Goal: Contribute content: Contribute content

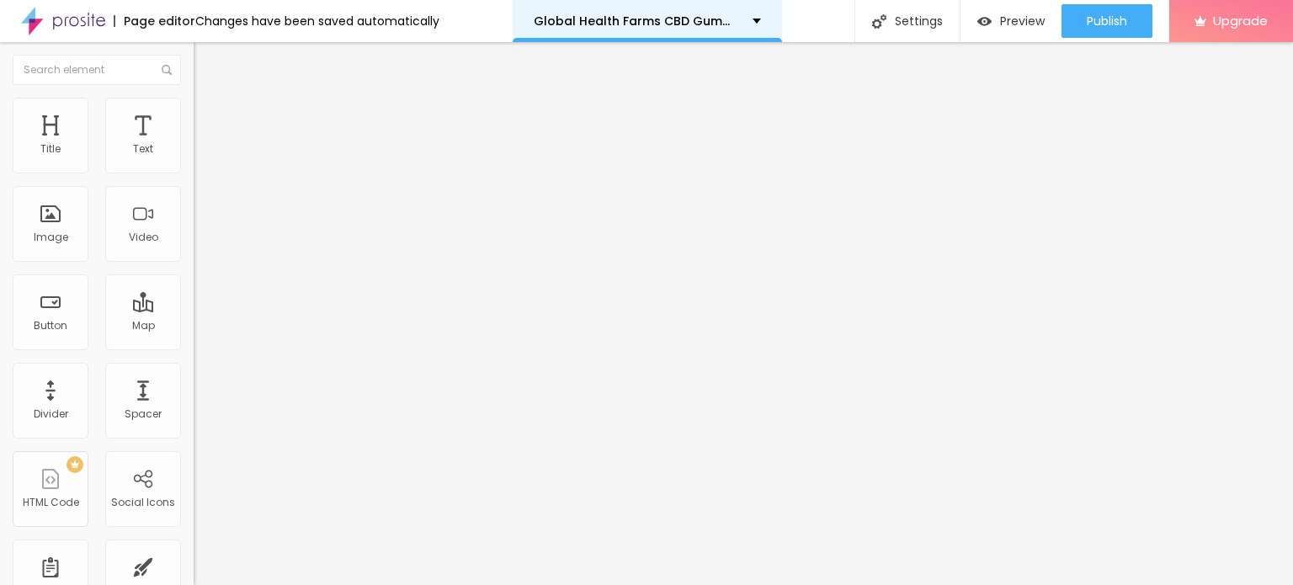
click at [741, 16] on div "Global Health Farms CBD Gummies US" at bounding box center [647, 21] width 227 height 12
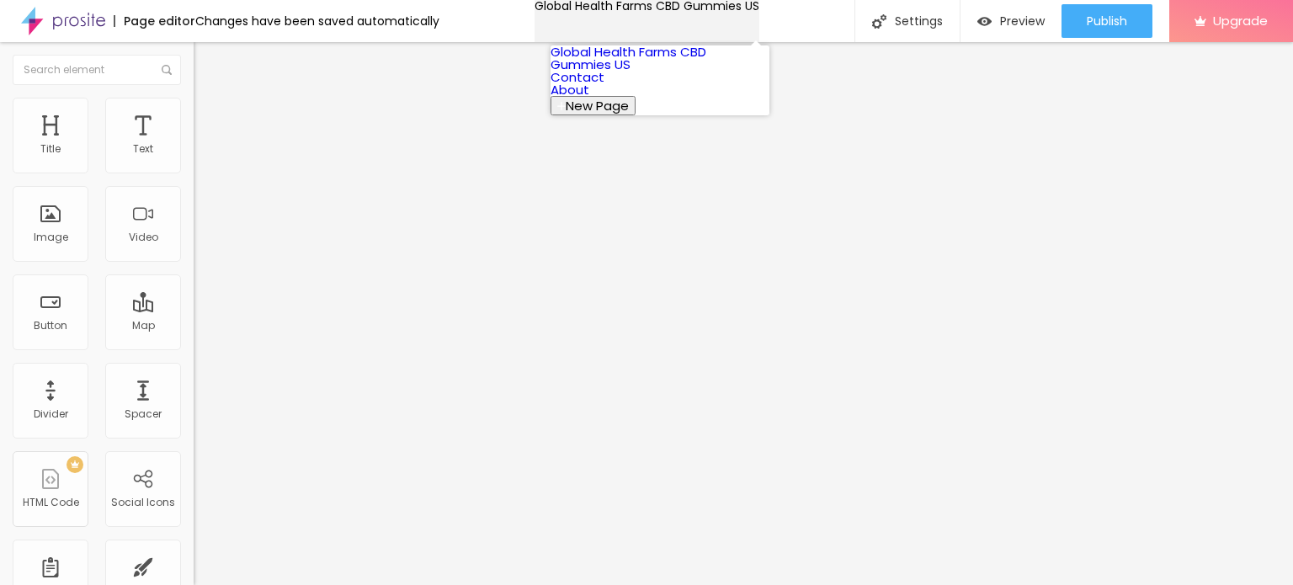
click at [741, 12] on div "Global Health Farms CBD Gummies US" at bounding box center [646, 6] width 225 height 12
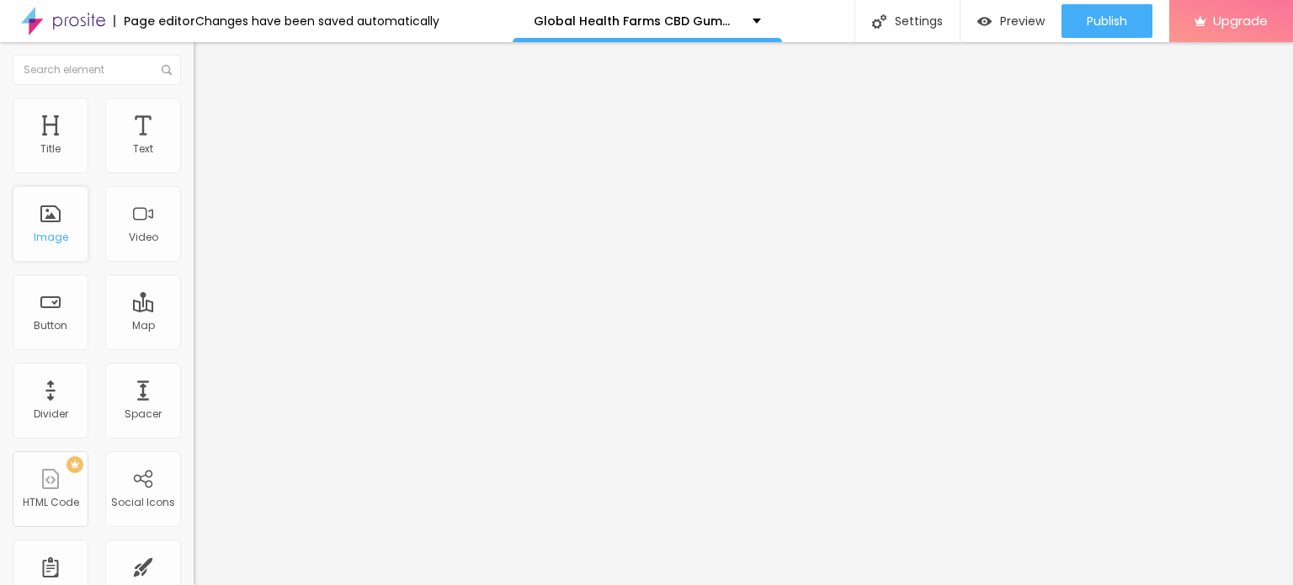
click at [54, 231] on div "Image" at bounding box center [51, 237] width 35 height 12
click at [194, 145] on span "Add image" at bounding box center [228, 137] width 69 height 14
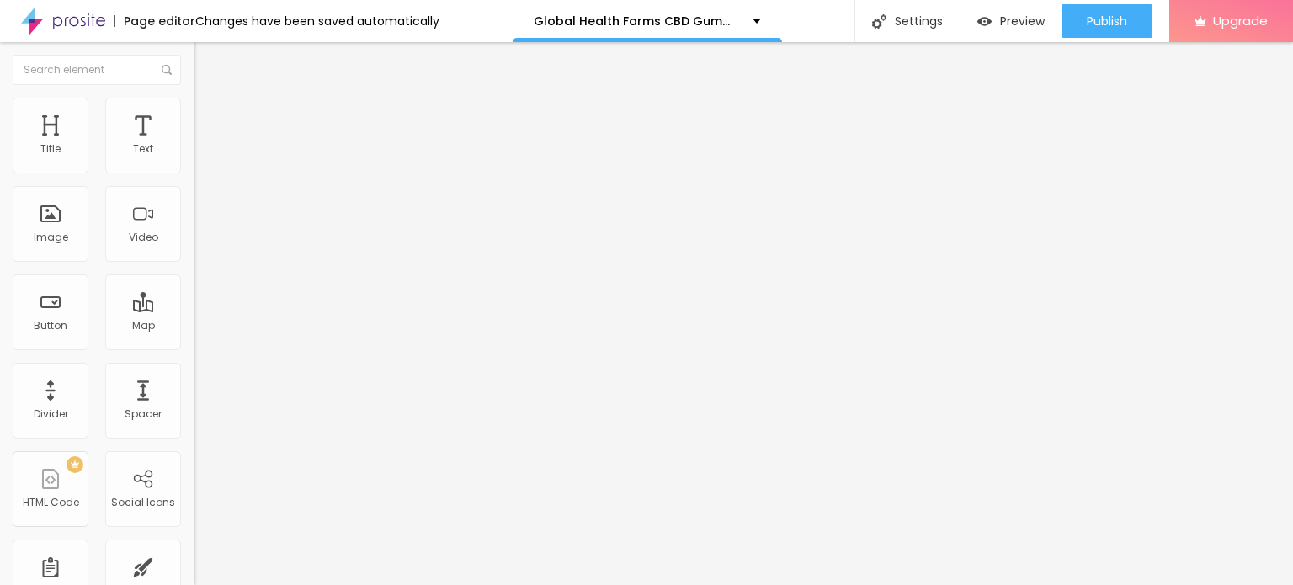
click at [194, 104] on img at bounding box center [201, 105] width 15 height 15
type input "75"
type input "45"
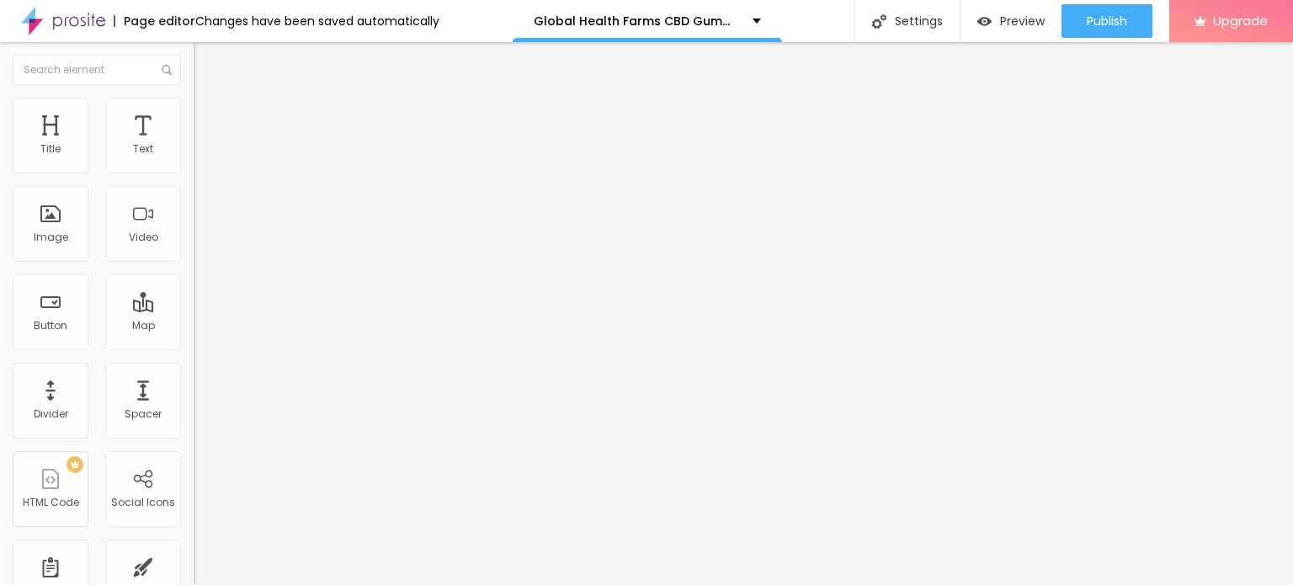
type input "40"
type input "35"
drag, startPoint x: 172, startPoint y: 178, endPoint x: 65, endPoint y: 179, distance: 106.9
type input "35"
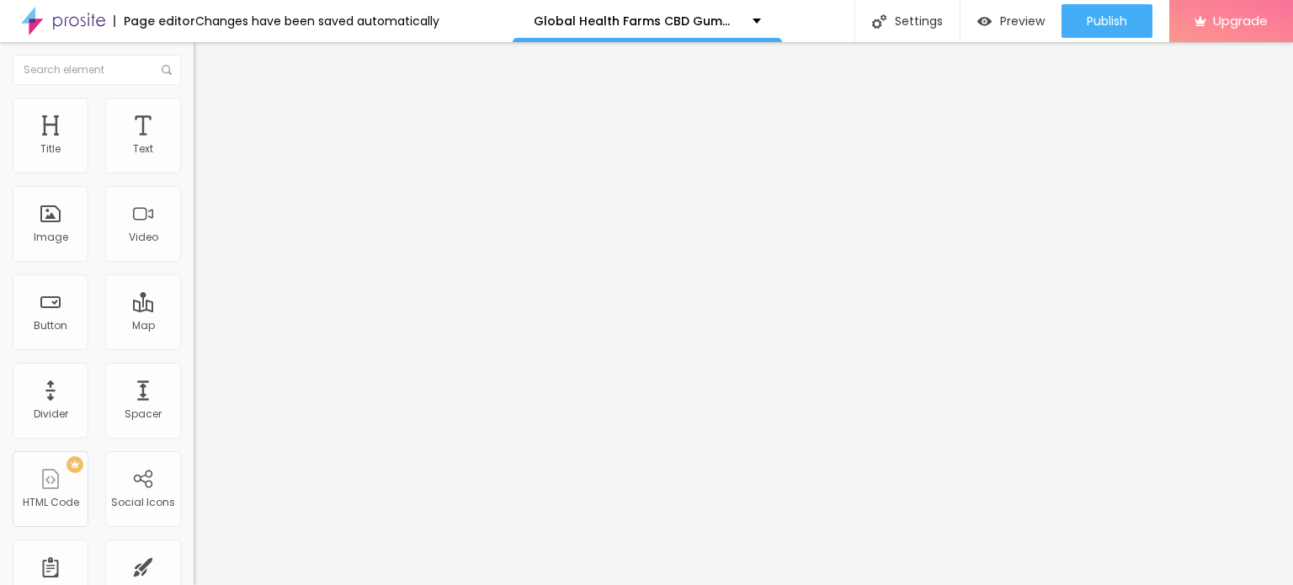
click at [194, 173] on input "range" at bounding box center [248, 165] width 109 height 13
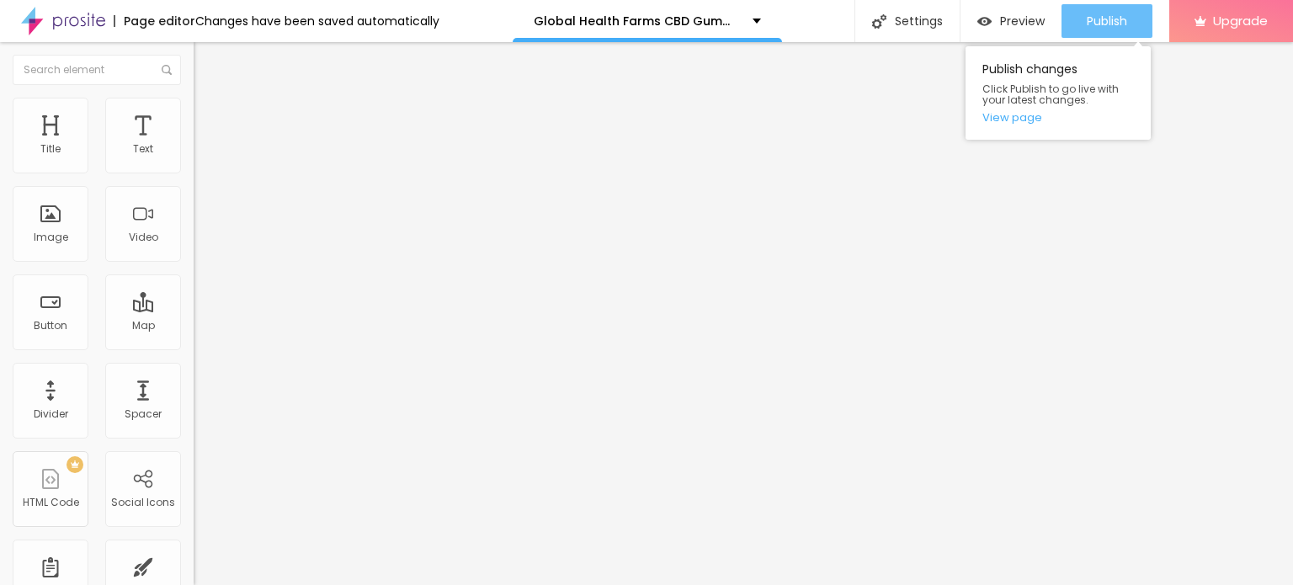
click at [1086, 11] on div "Publish" at bounding box center [1106, 21] width 40 height 34
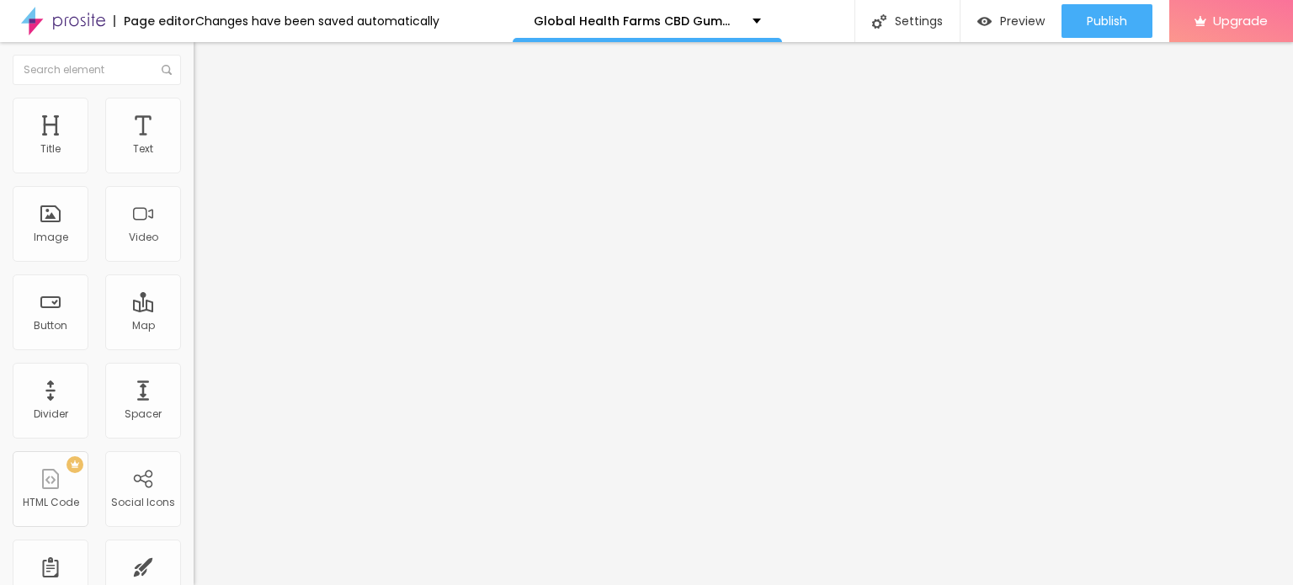
click at [209, 115] on span "Advanced" at bounding box center [236, 109] width 55 height 14
type input "8"
type input "9"
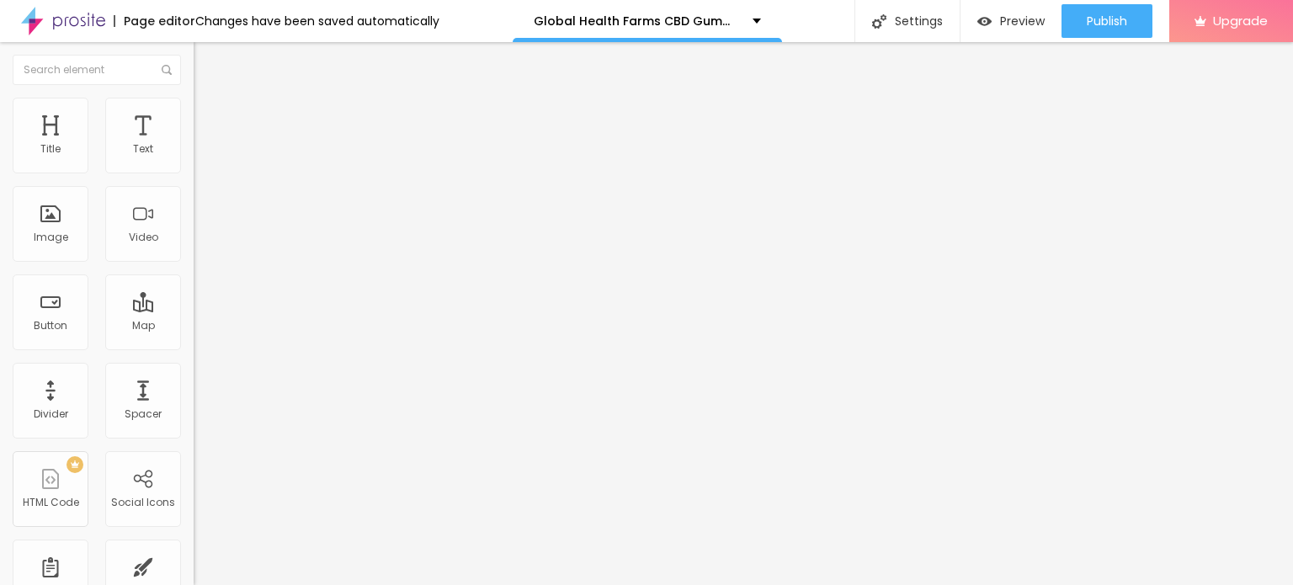
type input "10"
type input "13"
type input "15"
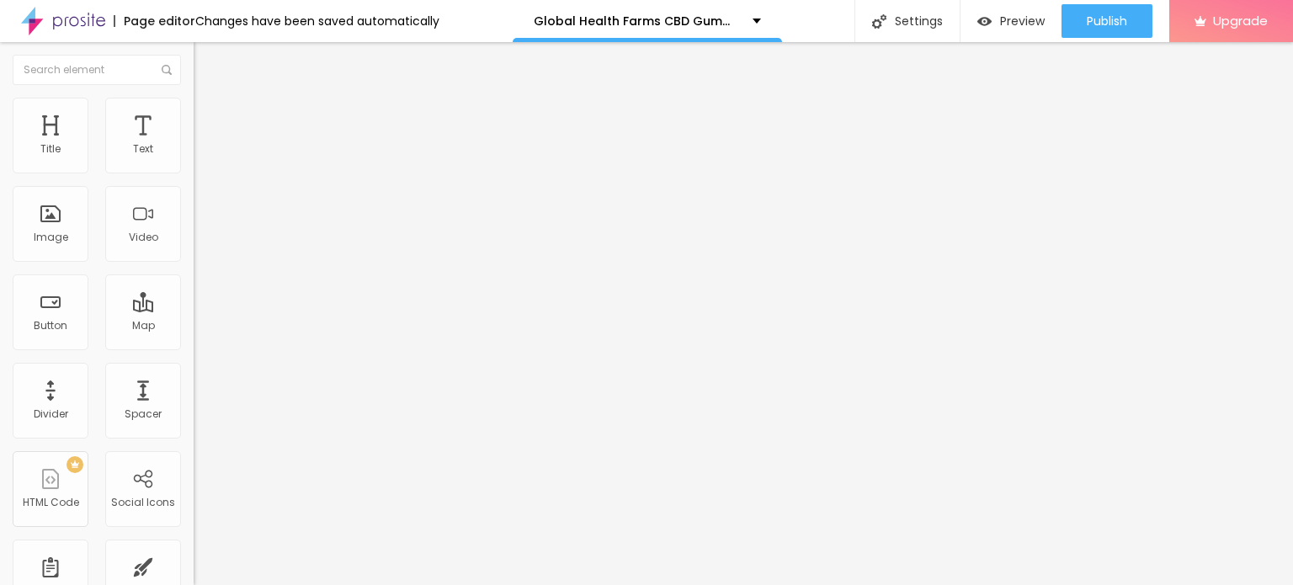
type input "15"
type input "18"
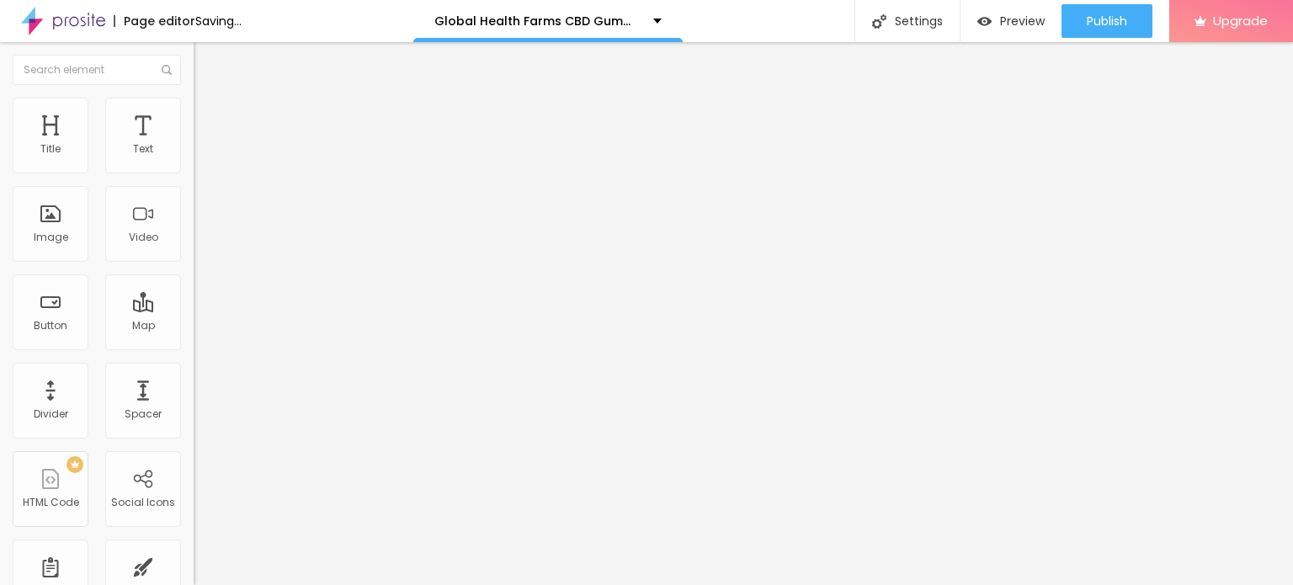
type input "20"
type input "22"
type input "28"
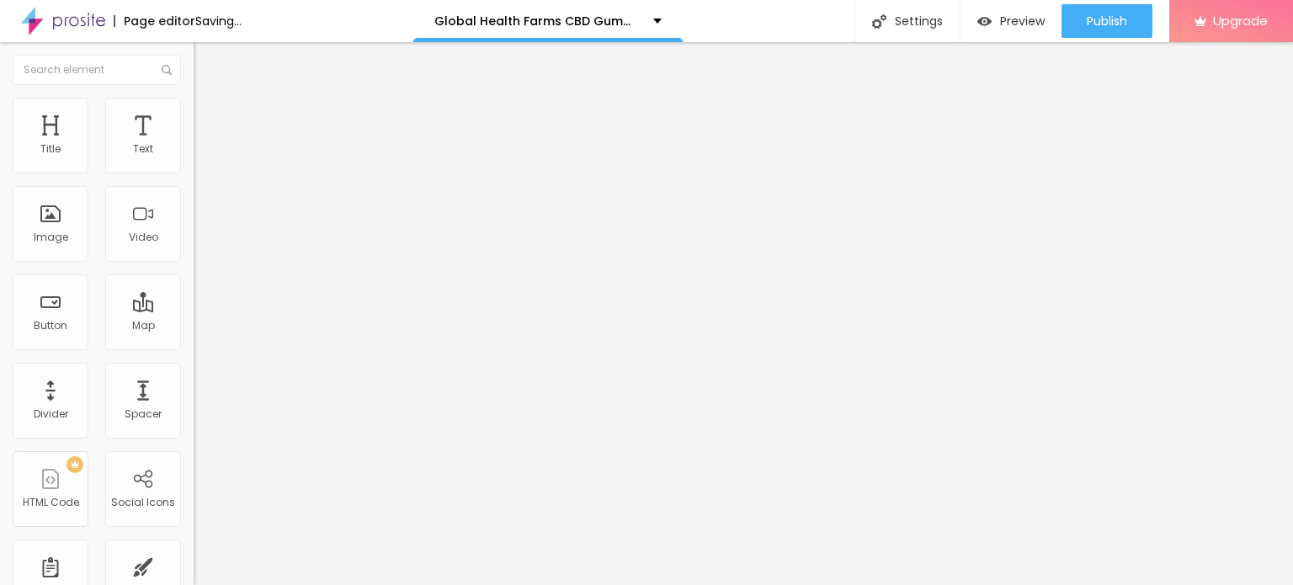
type input "28"
type input "30"
type input "32"
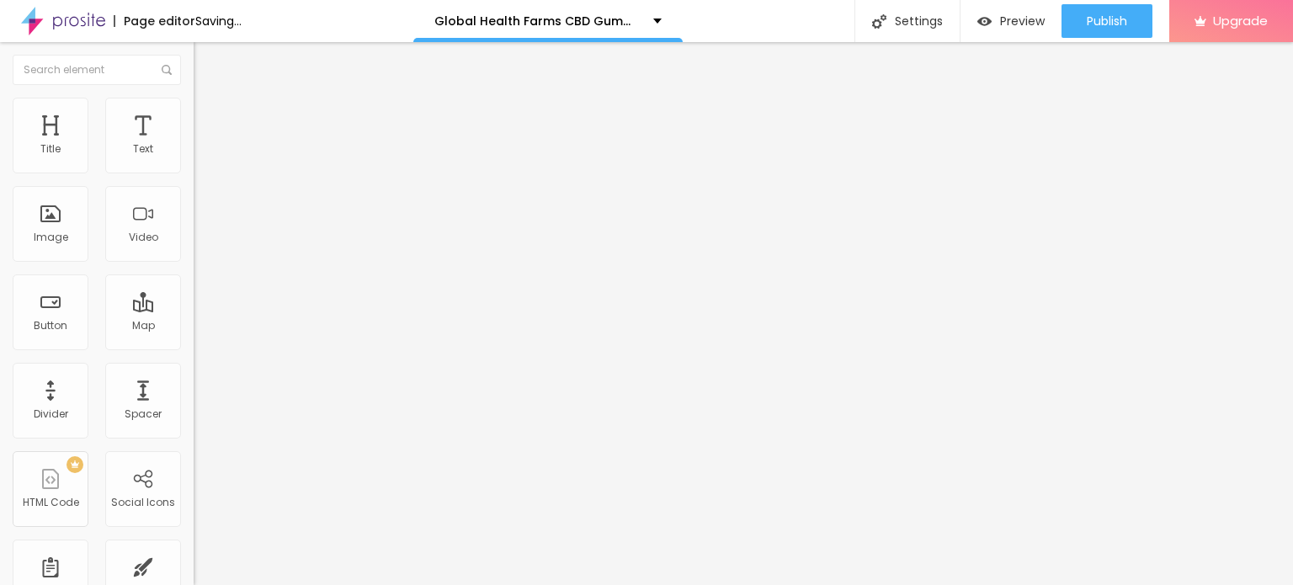
type input "33"
type input "34"
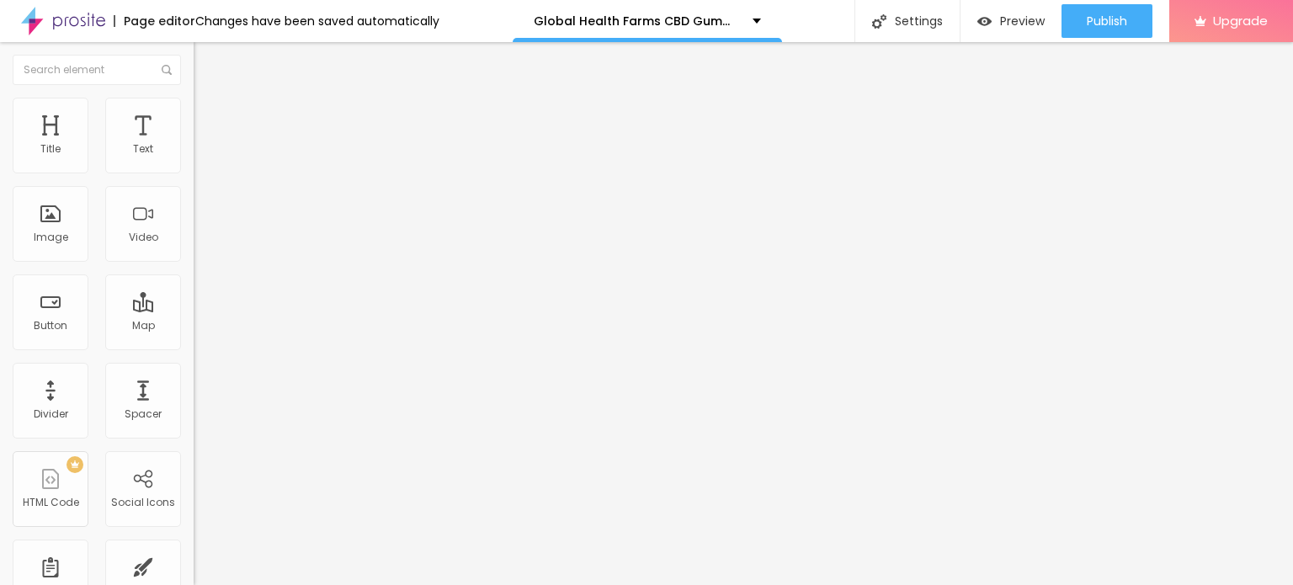
type input "35"
type input "37"
type input "38"
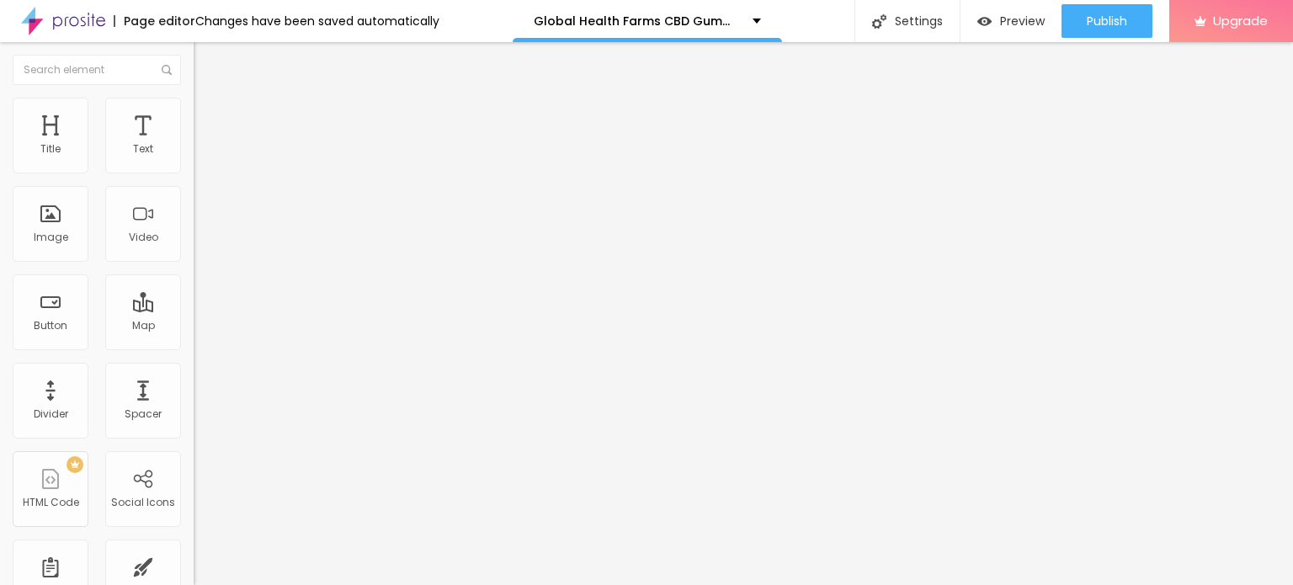
type input "38"
type input "39"
type input "40"
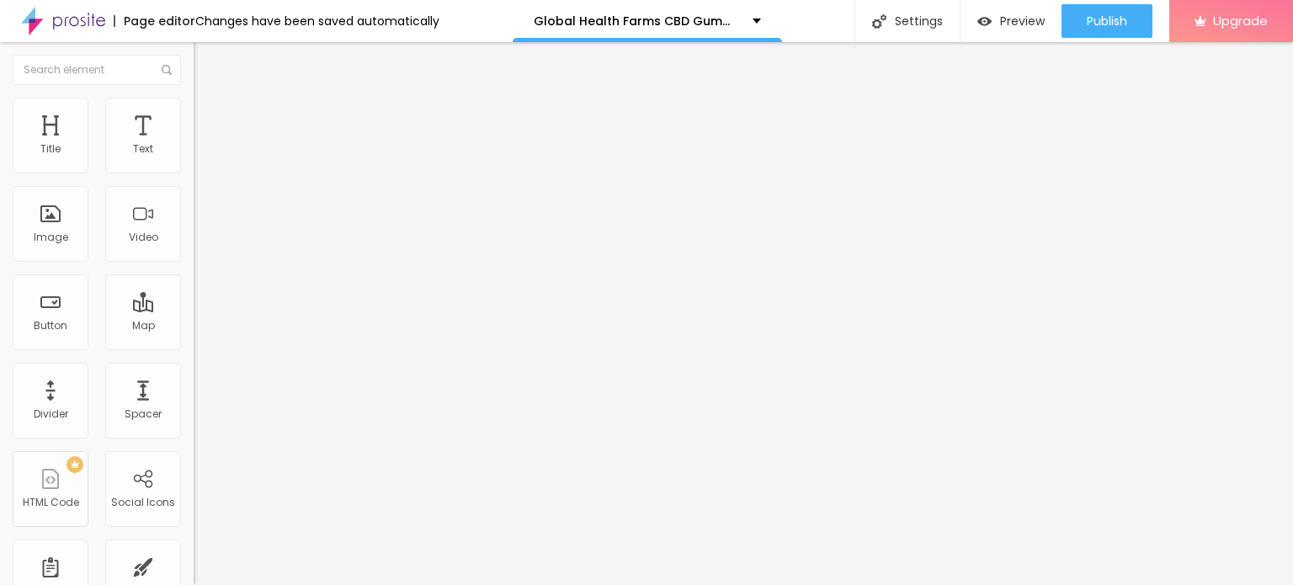
type input "37"
type input "33"
type input "31"
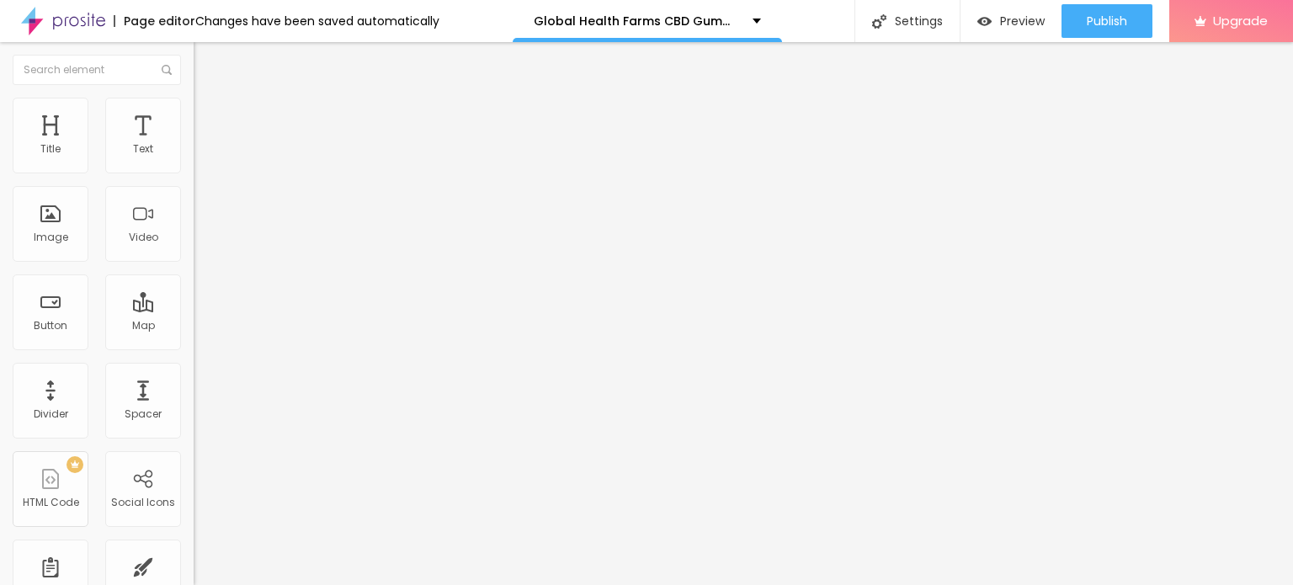
type input "31"
type input "28"
type input "26"
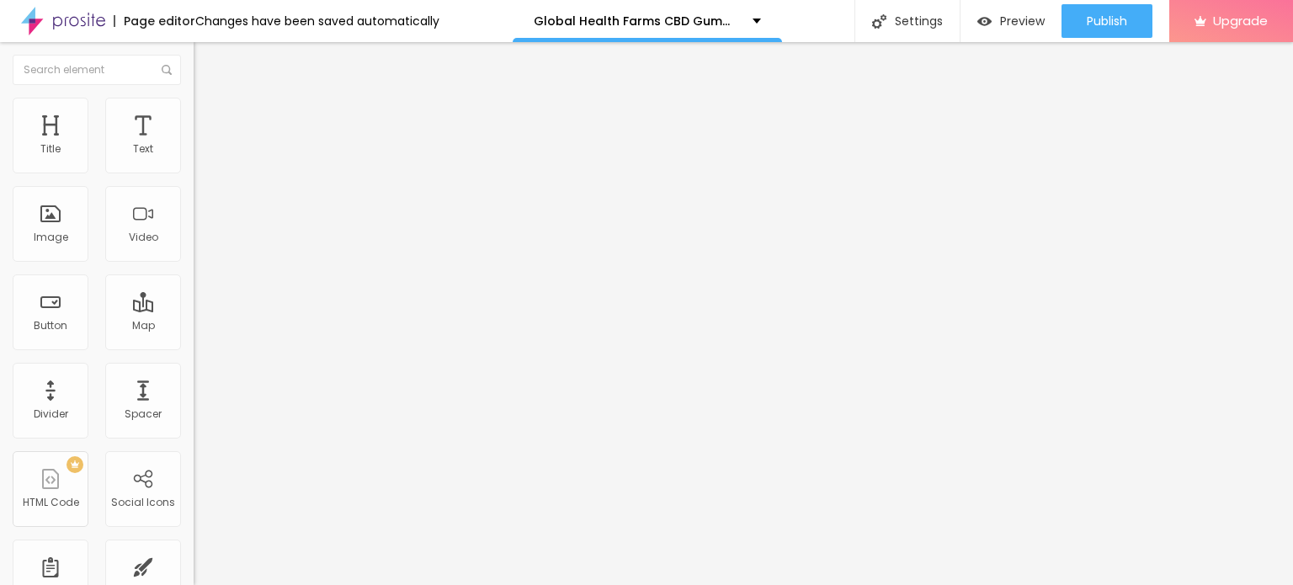
type input "24"
type input "23"
type input "22"
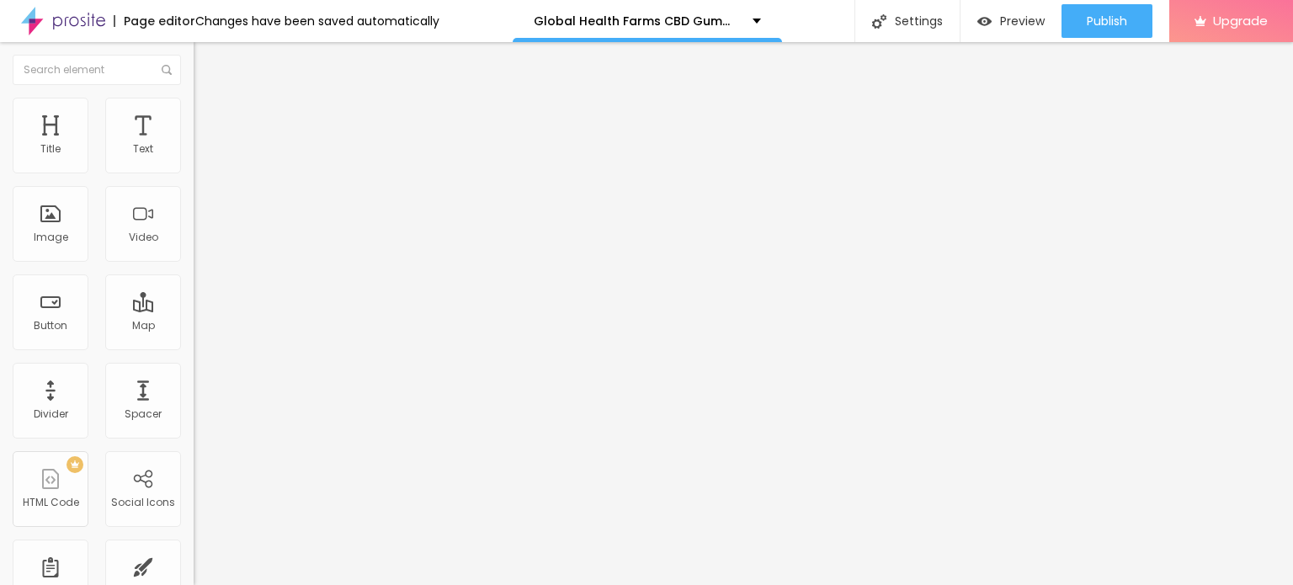
type input "22"
type input "20"
type input "18"
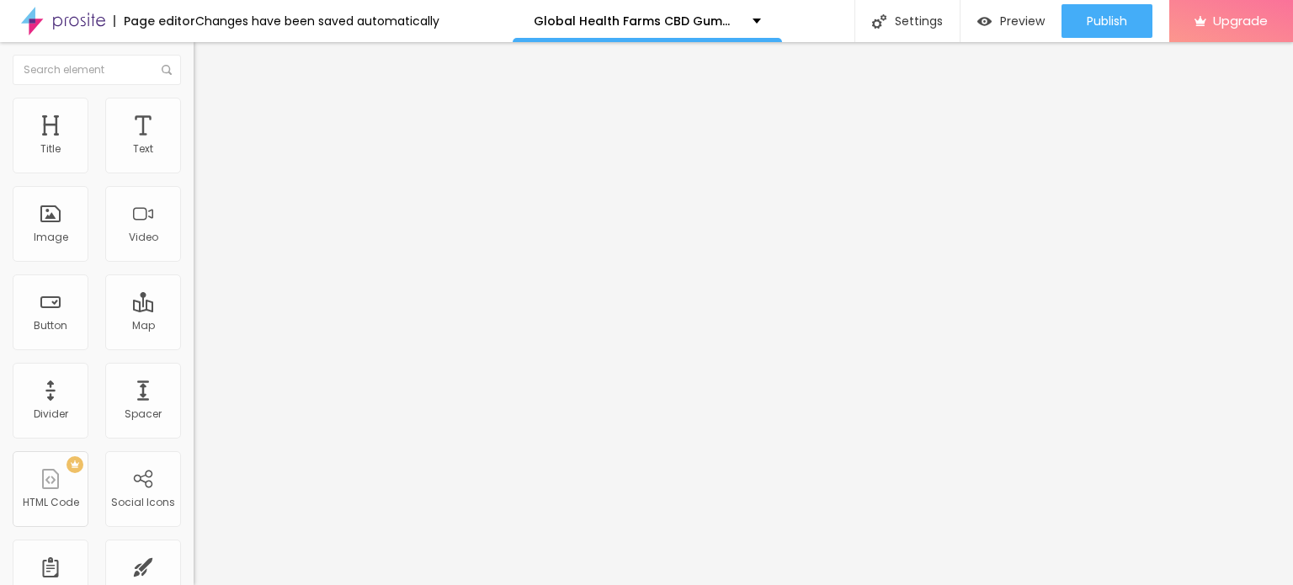
type input "17"
type input "16"
type input "14"
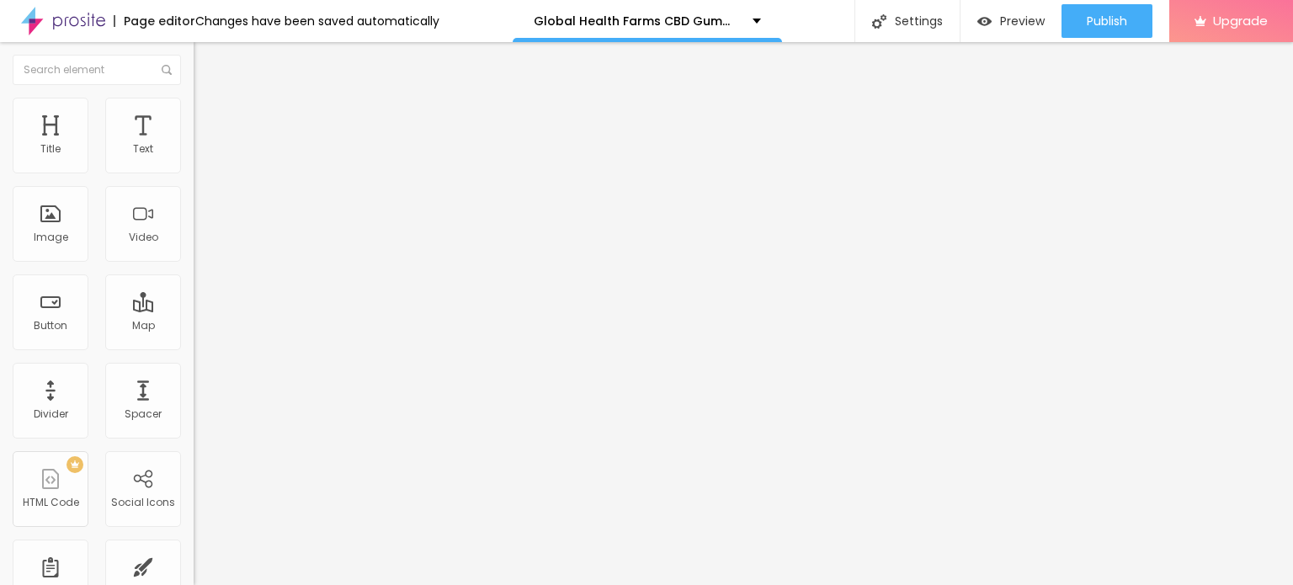
type input "14"
type input "13"
type input "10"
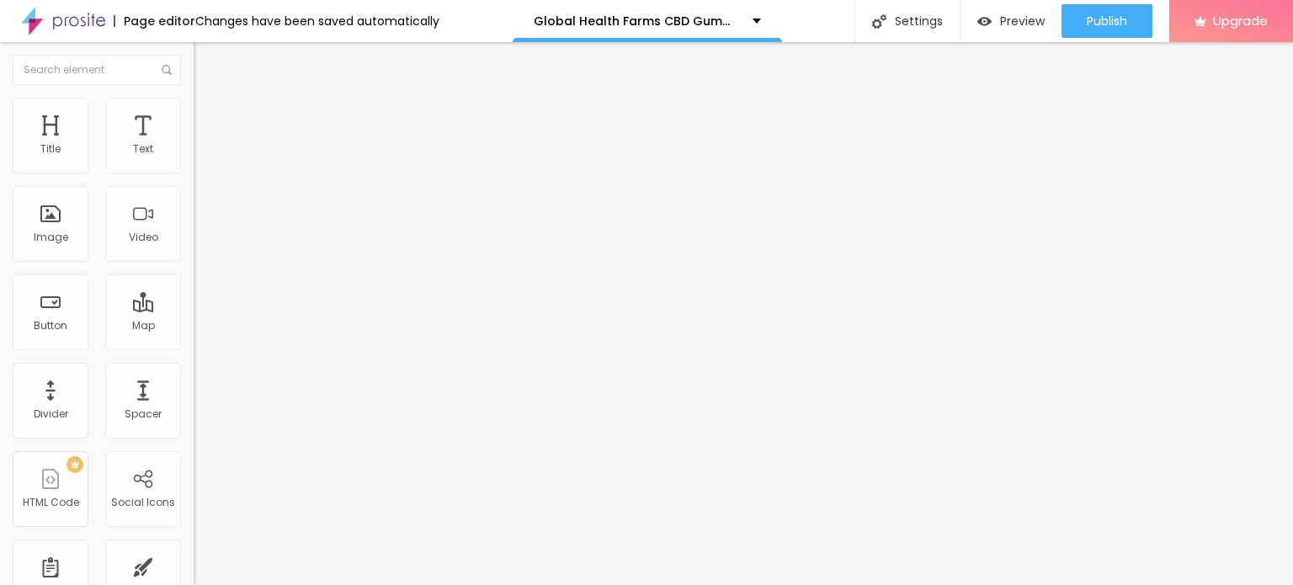
type input "9"
type input "8"
type input "6"
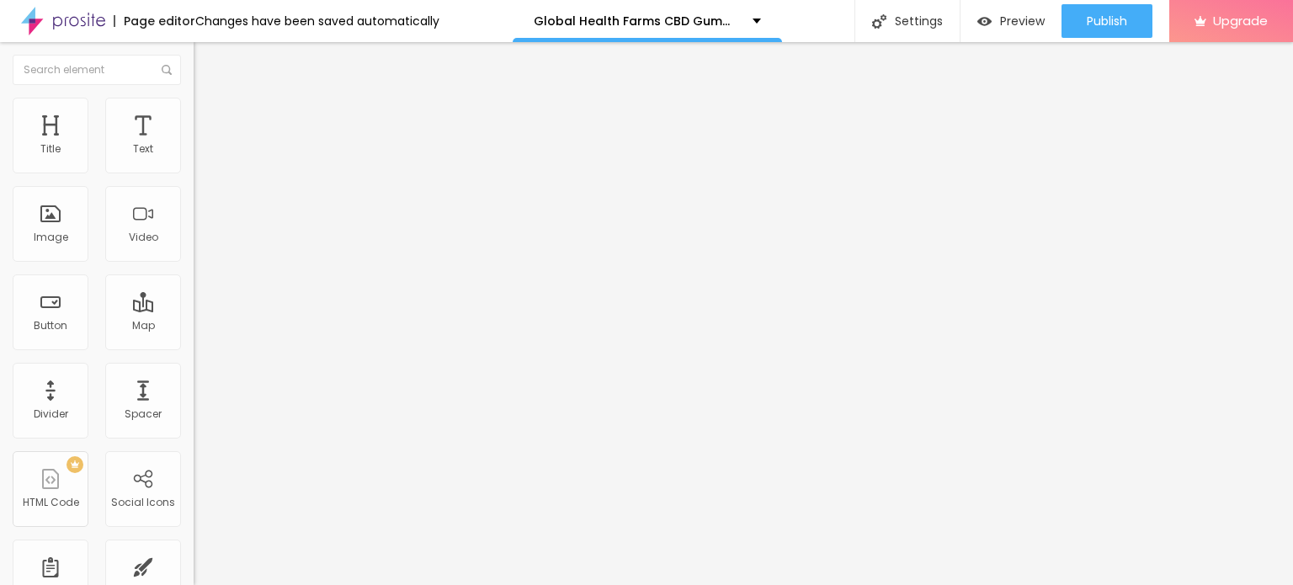
type input "6"
type input "5"
click at [194, 310] on input "range" at bounding box center [248, 316] width 109 height 13
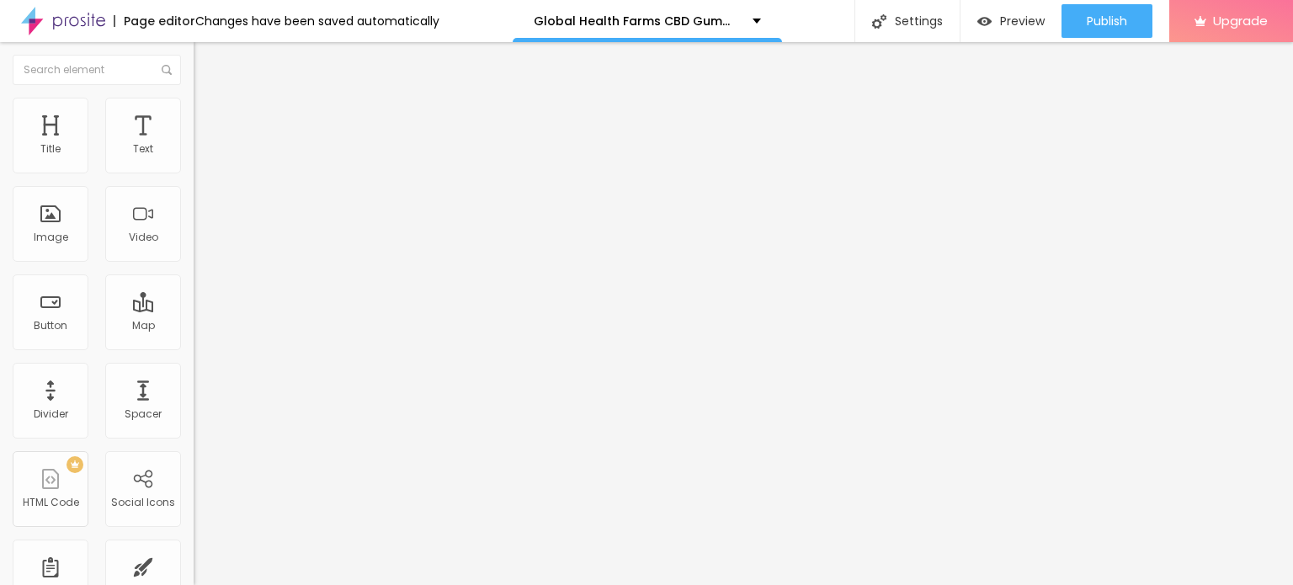
type input "13"
type input "16"
type input "17"
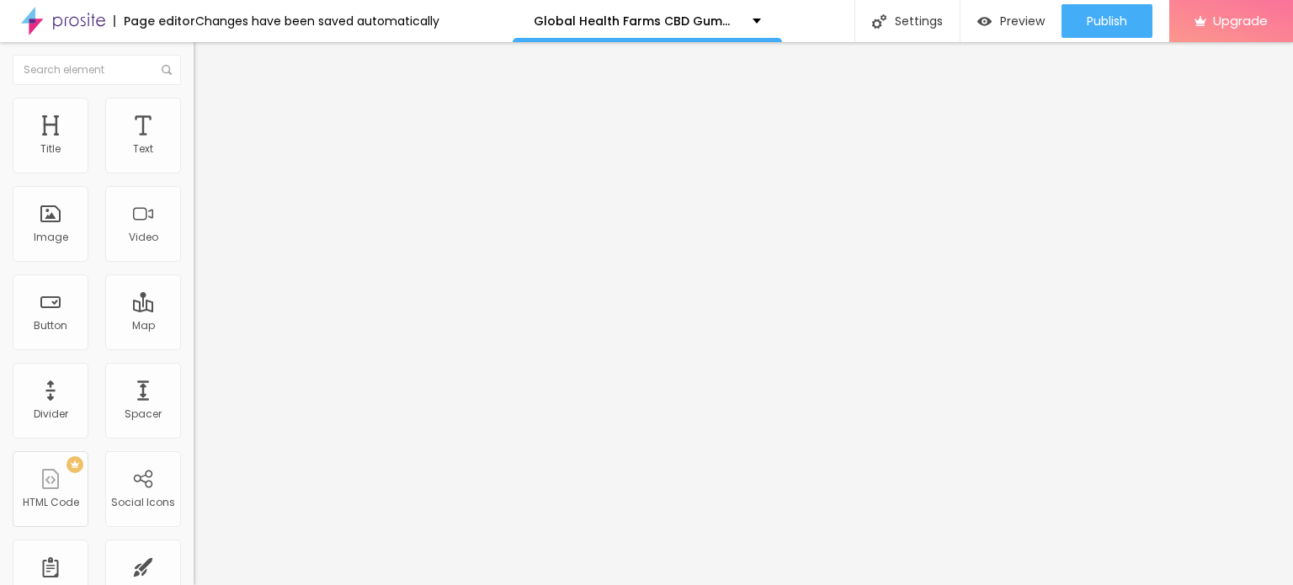
type input "17"
type input "19"
type input "22"
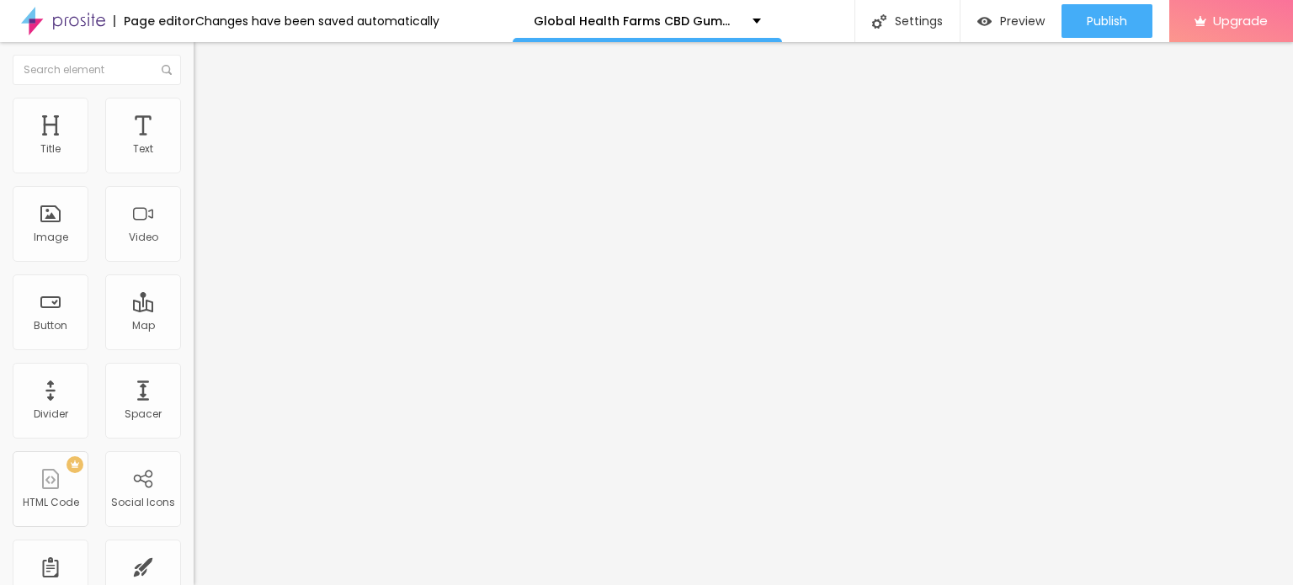
type input "24"
type input "28"
type input "31"
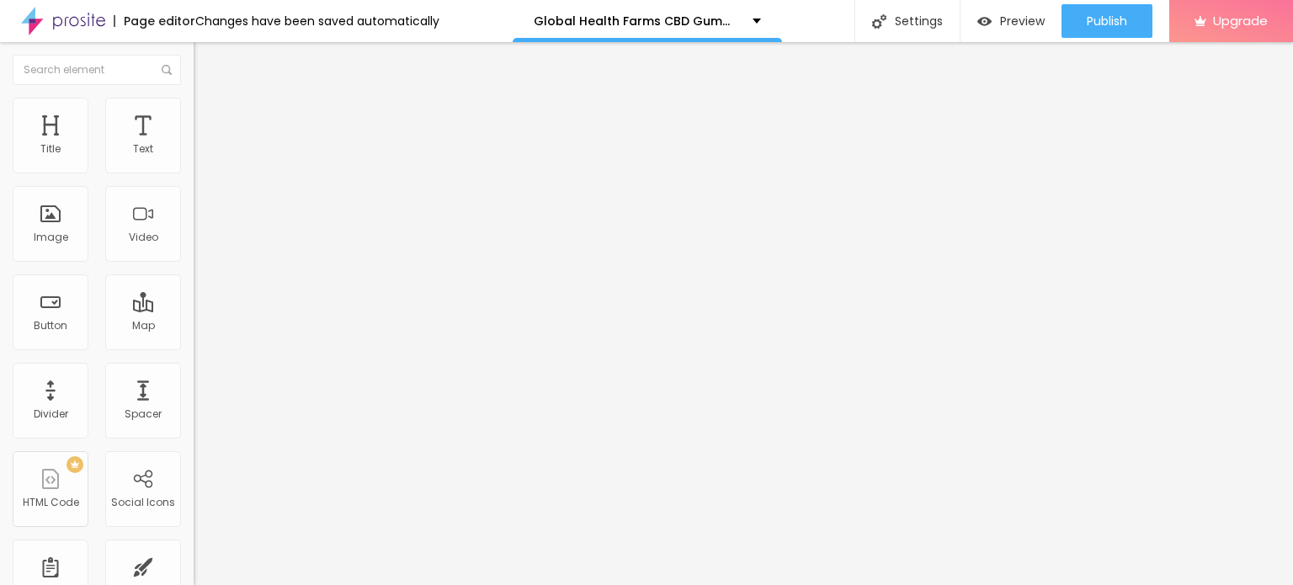
type input "31"
type input "34"
type input "36"
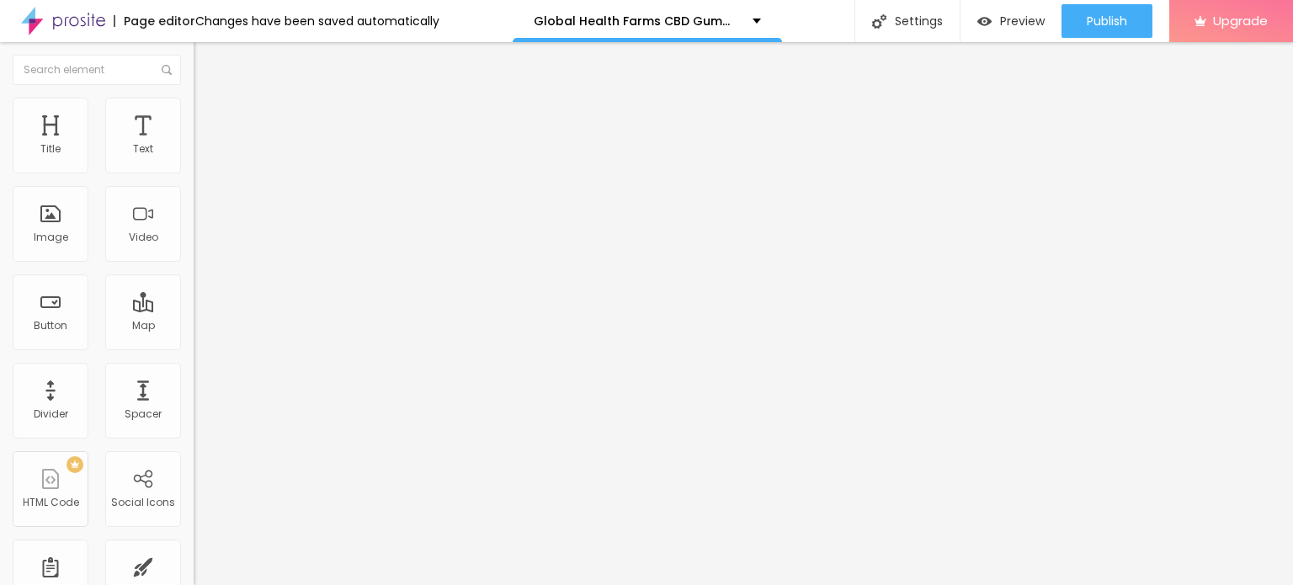
type input "37"
type input "39"
type input "40"
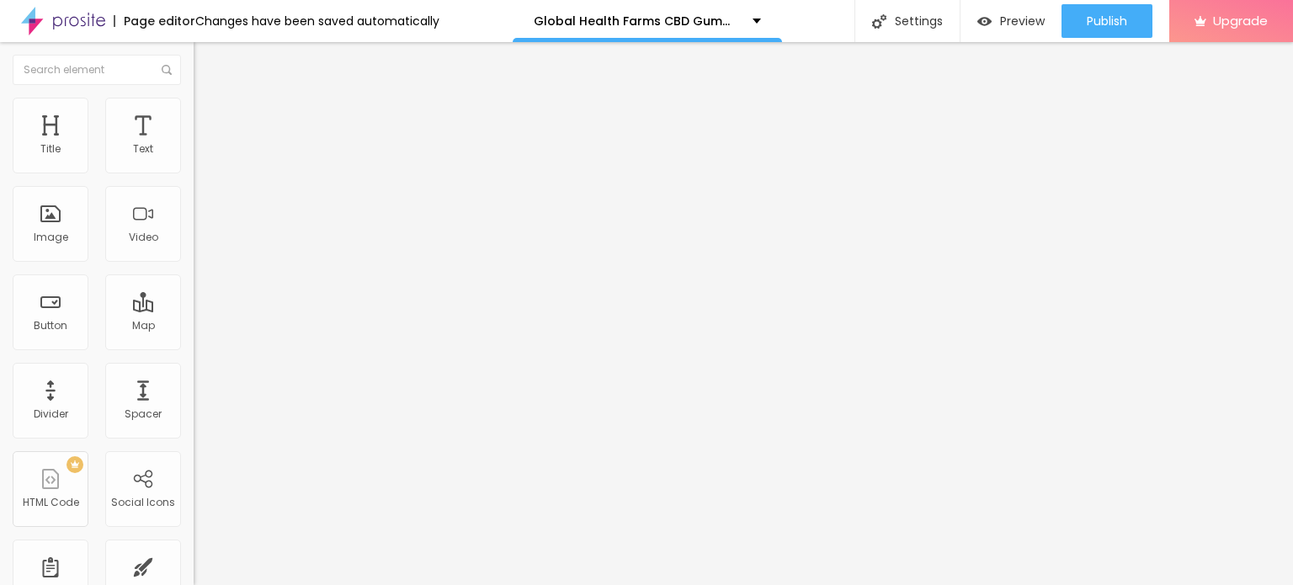
type input "40"
type input "41"
type input "42"
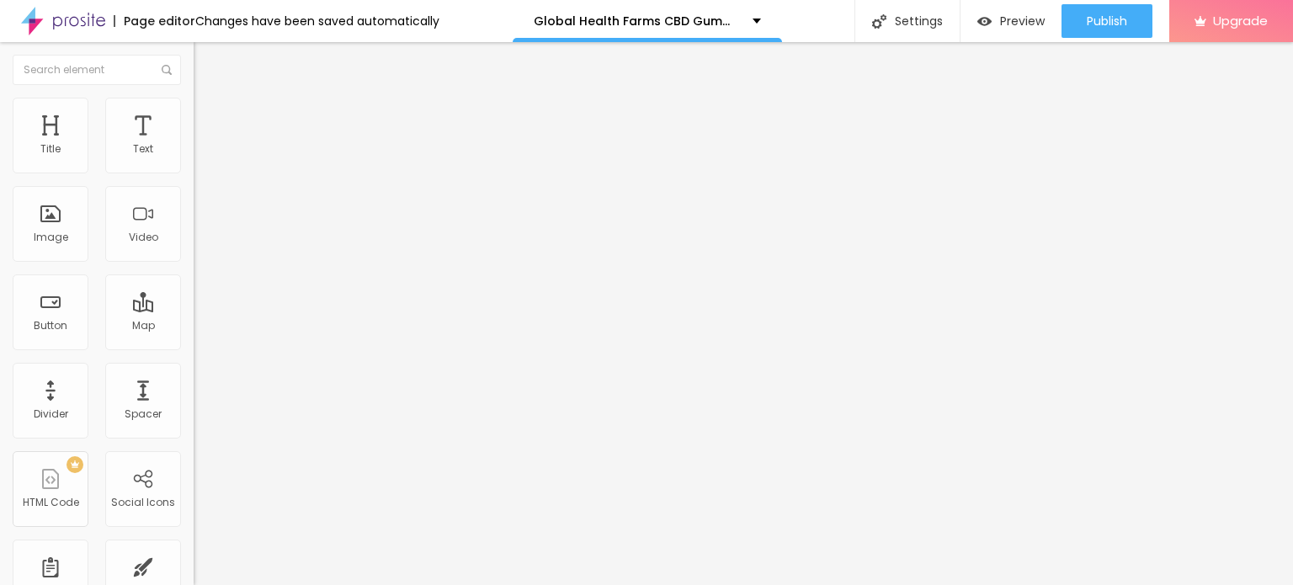
type input "43"
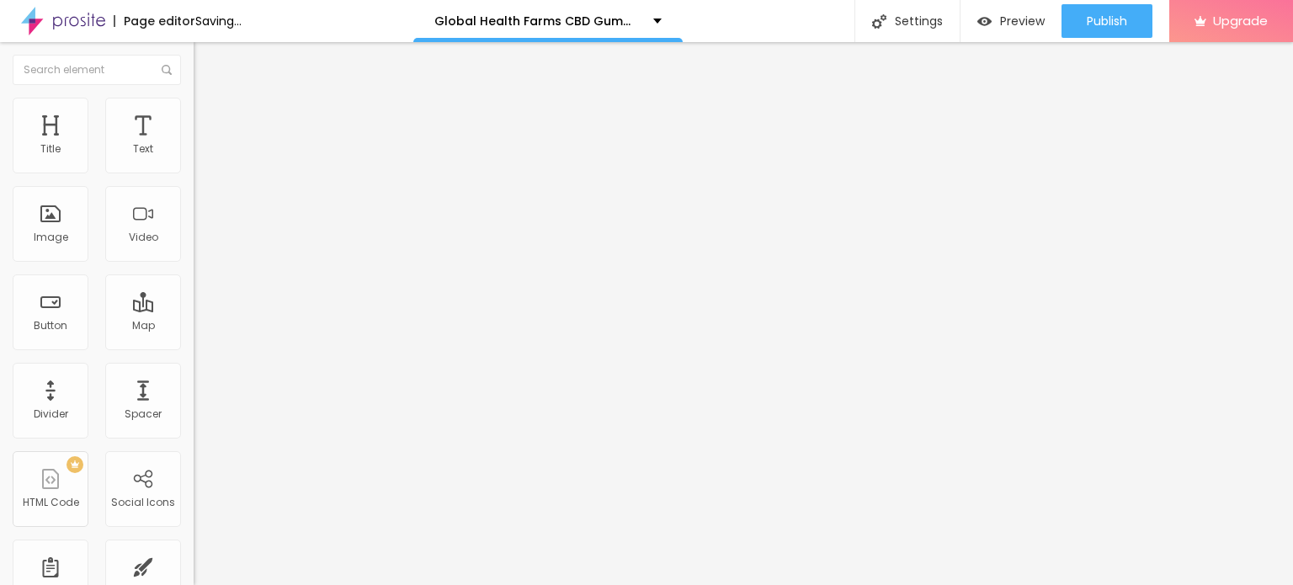
type input "42"
type input "41"
type input "40"
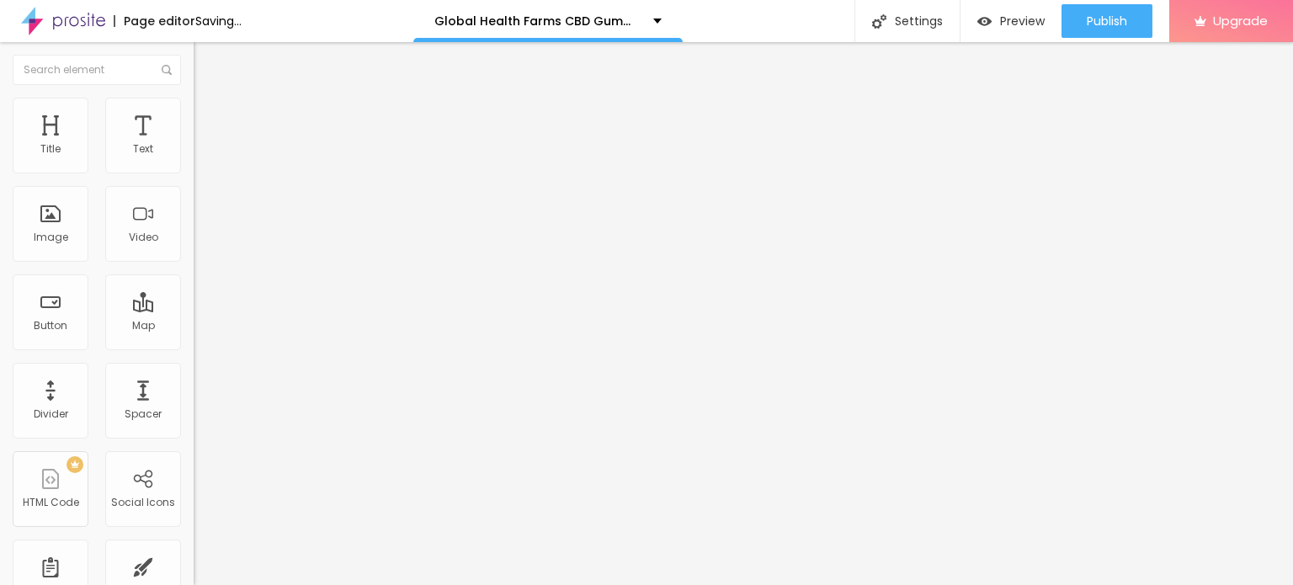
type input "40"
type input "38"
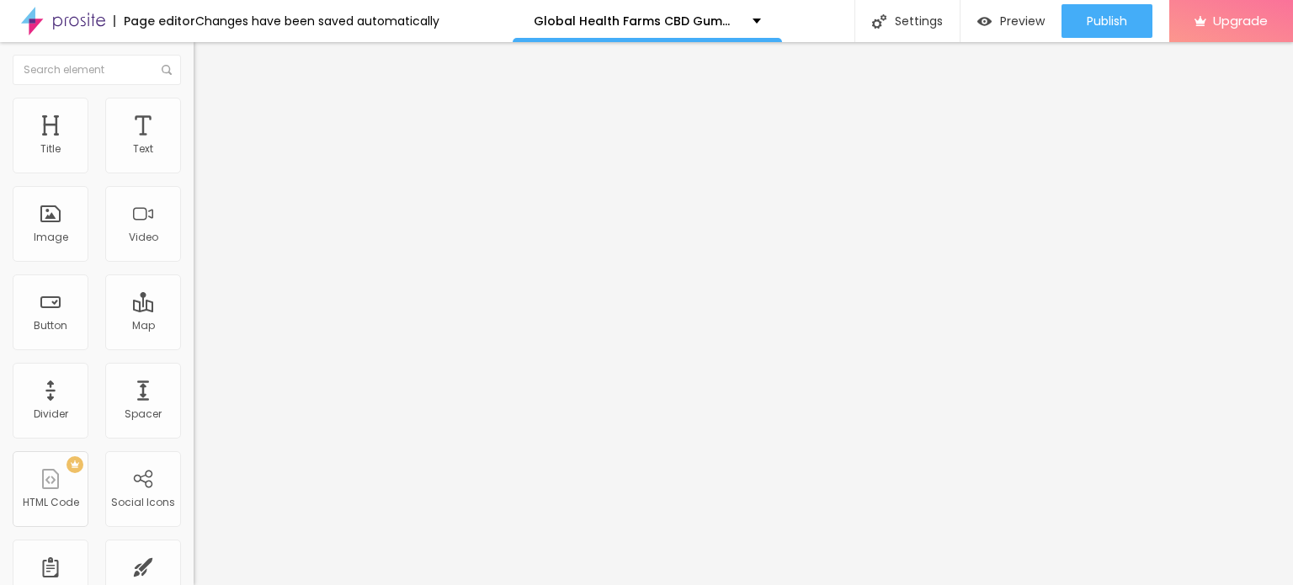
type input "37"
type input "34"
type input "30"
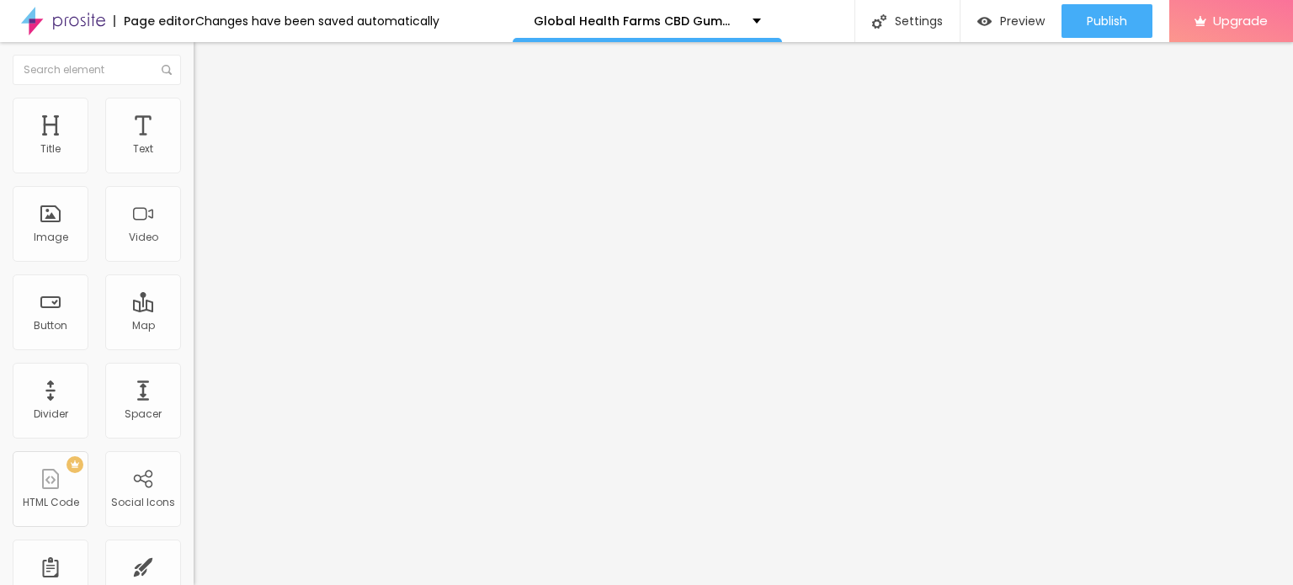
type input "30"
type input "27"
type input "24"
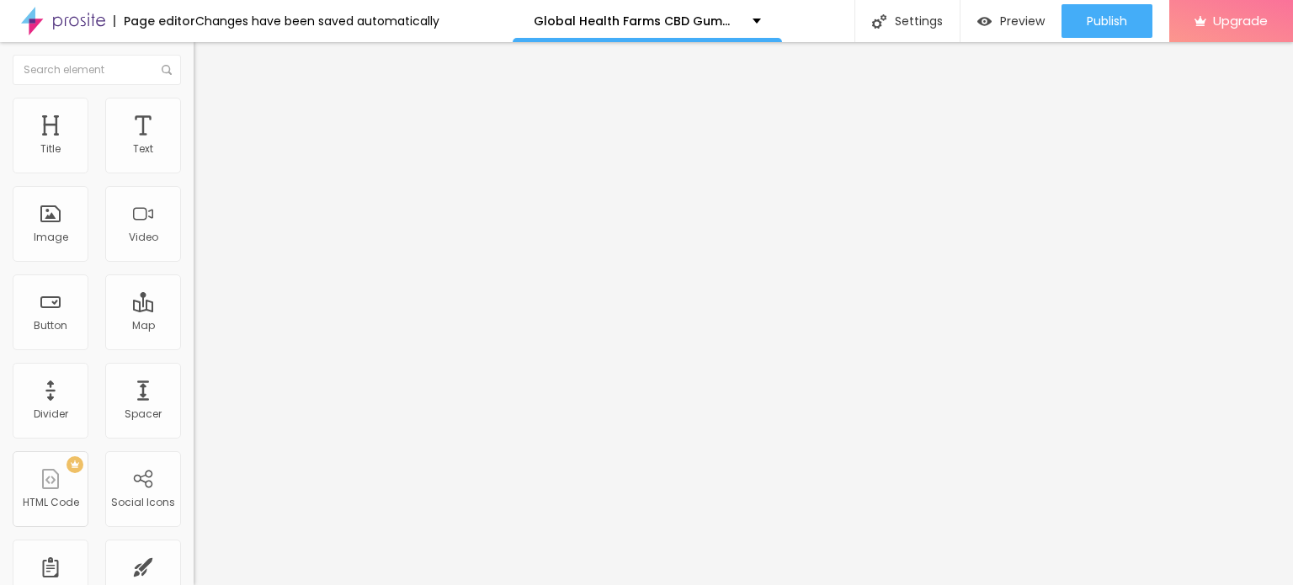
type input "19"
type input "18"
type input "17"
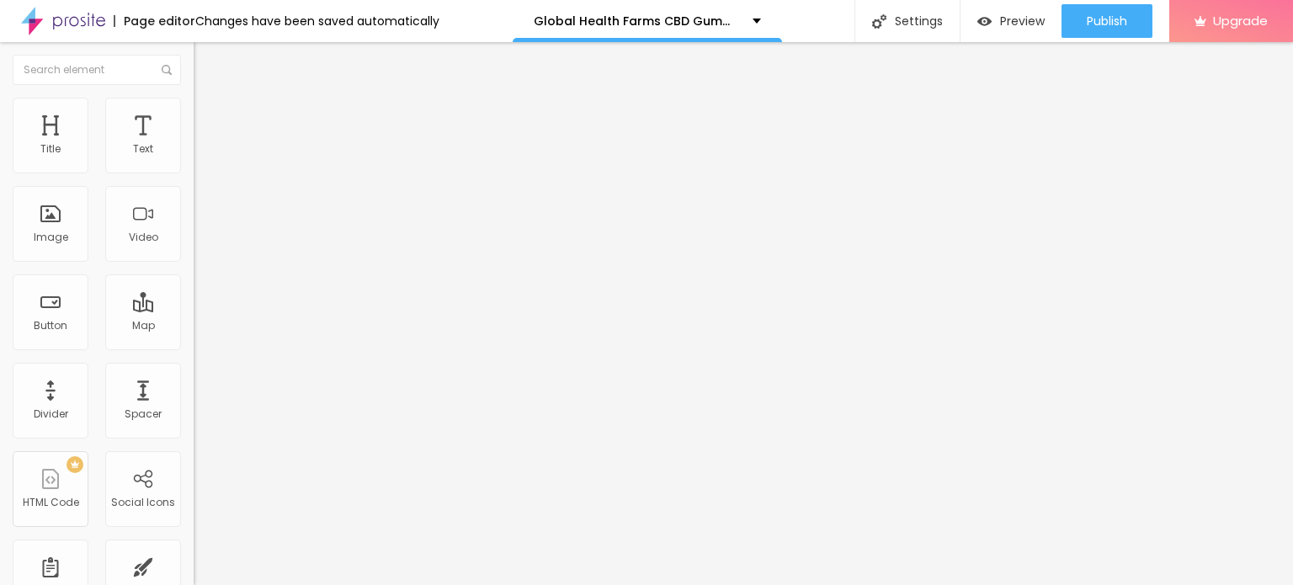
type input "17"
type input "16"
type input "14"
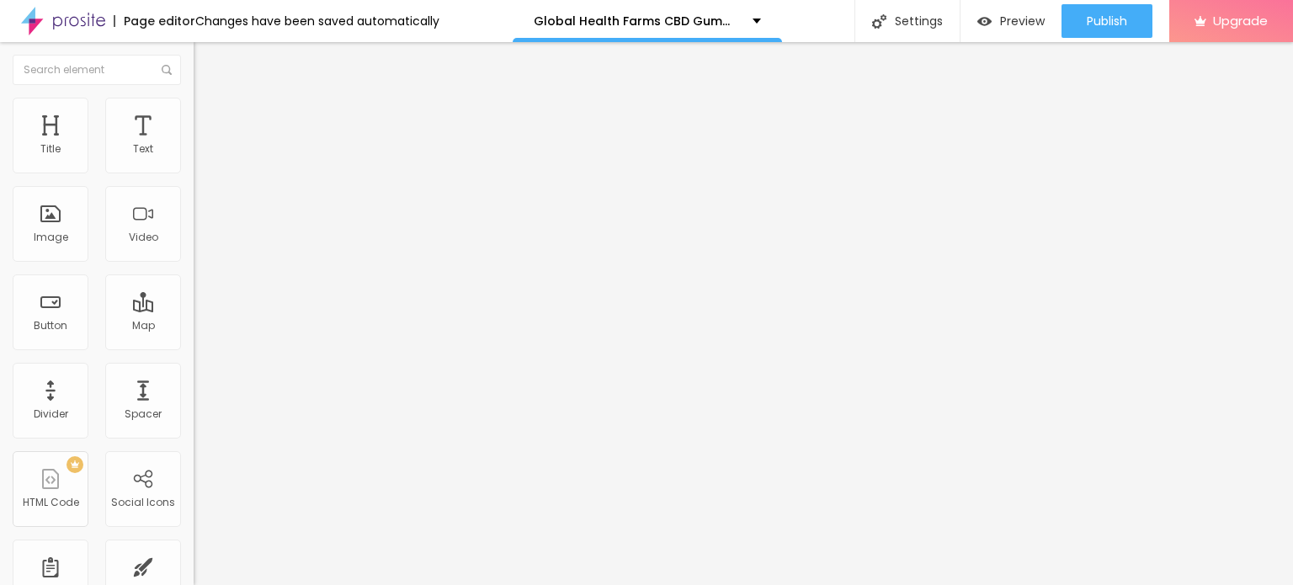
type input "13"
type input "12"
drag, startPoint x: 50, startPoint y: 193, endPoint x: 46, endPoint y: 133, distance: 59.9
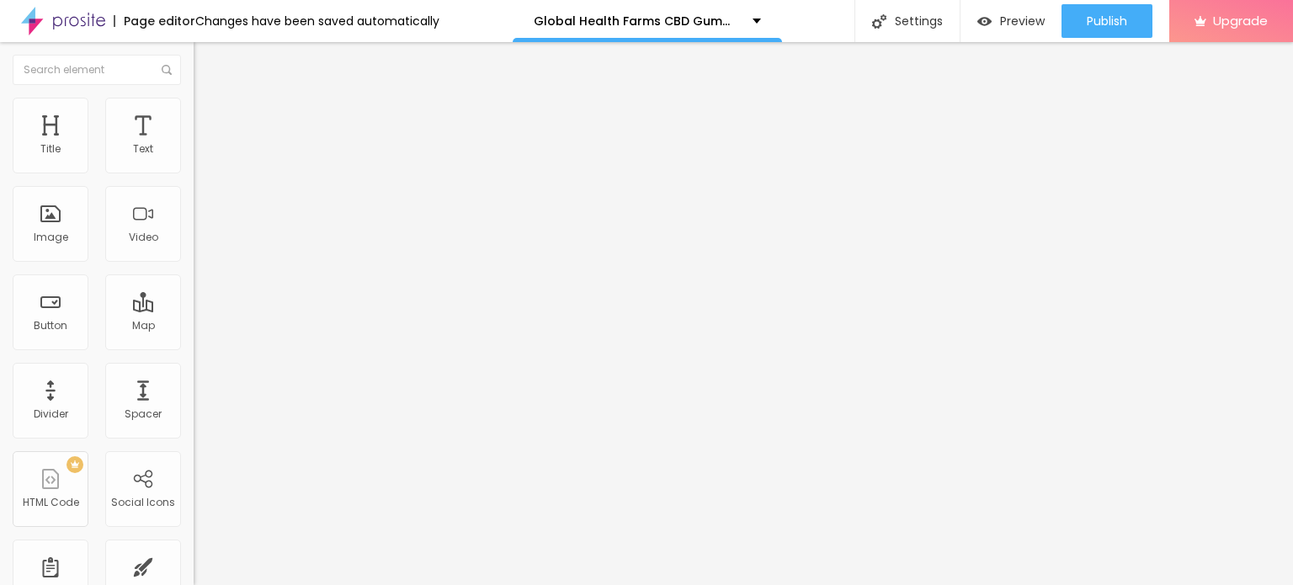
type input "12"
click at [194, 548] on input "range" at bounding box center [248, 554] width 109 height 13
click at [209, 99] on span "Style" at bounding box center [221, 92] width 24 height 14
click at [202, 242] on icon "button" at bounding box center [205, 239] width 7 height 7
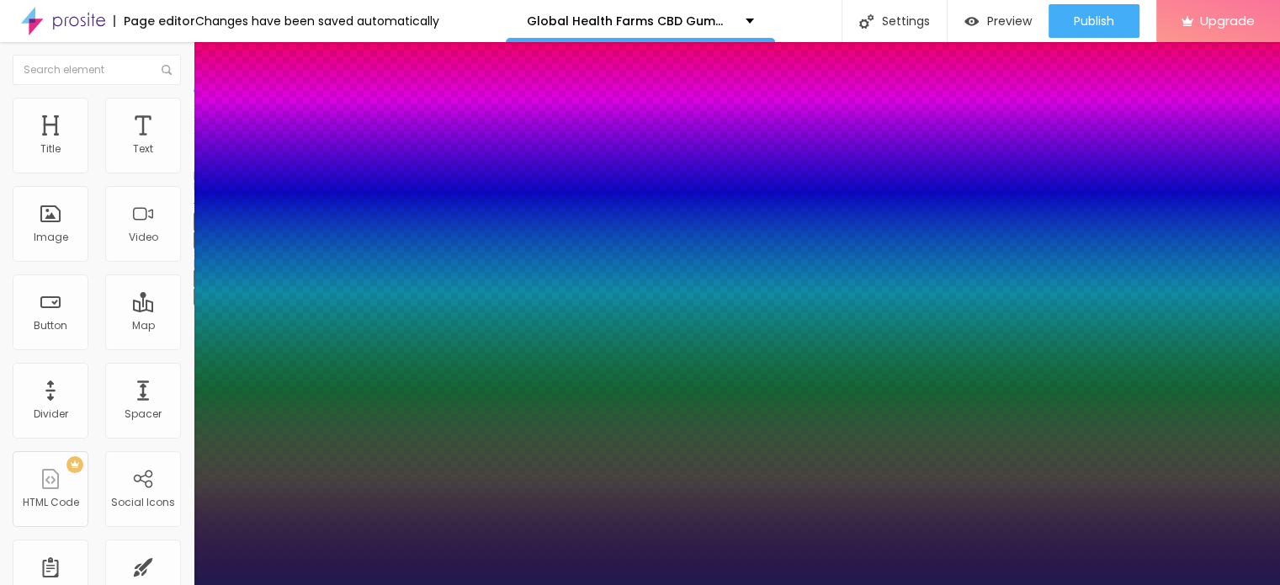
type input "1"
type input "13"
type input "1"
type input "25"
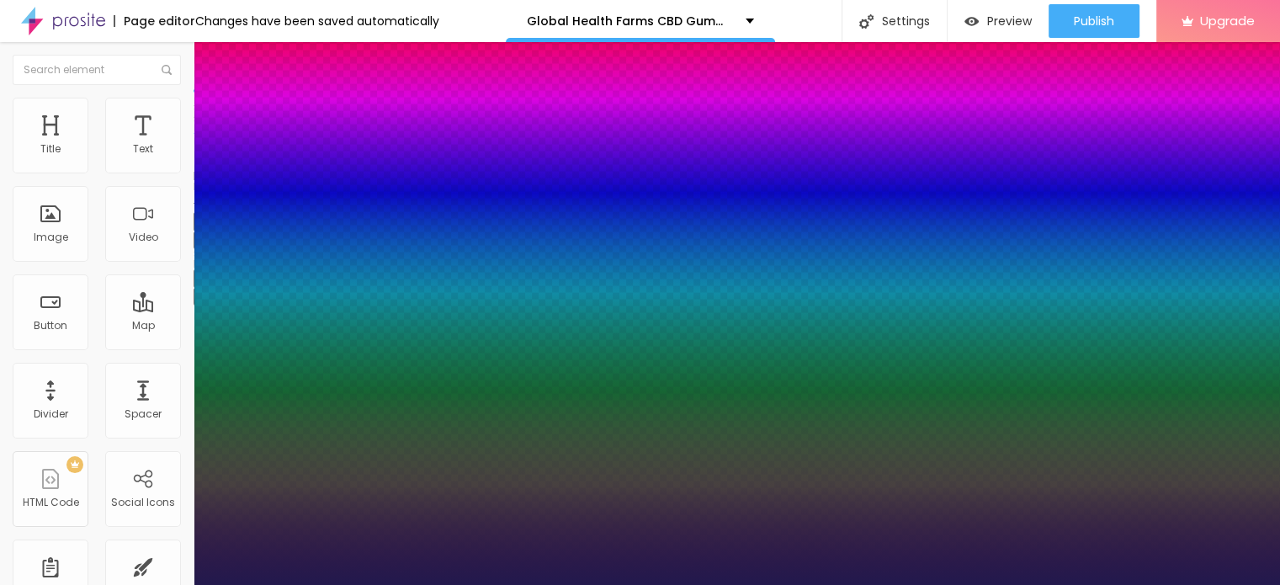
type input "25"
type input "1"
type input "31"
type input "1"
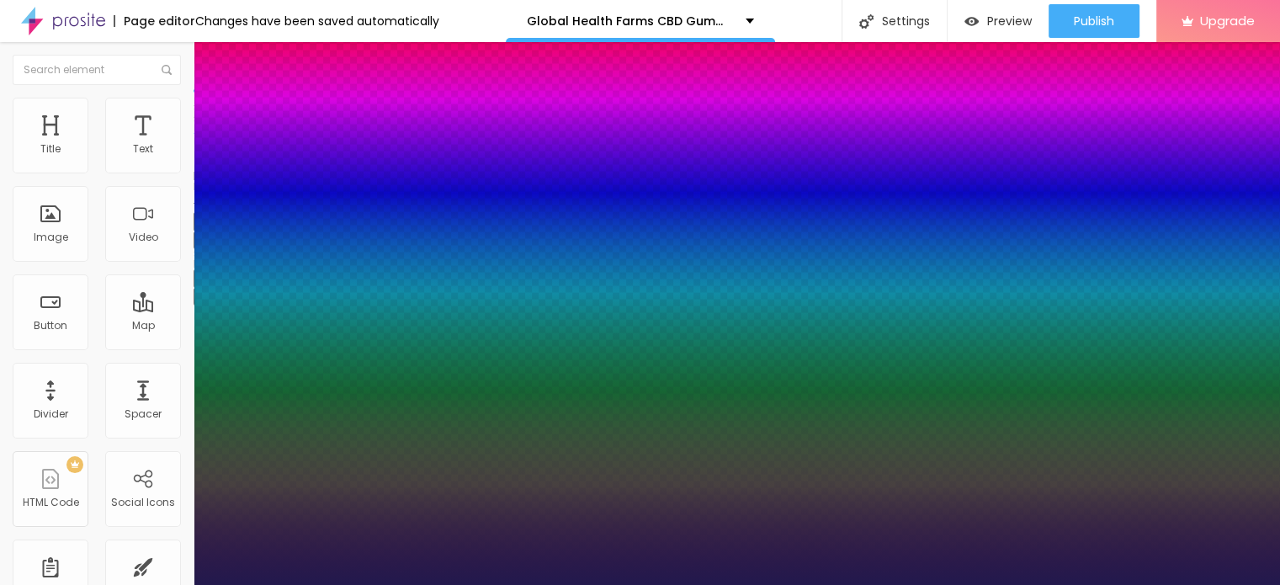
type input "32"
type input "1"
type input "33"
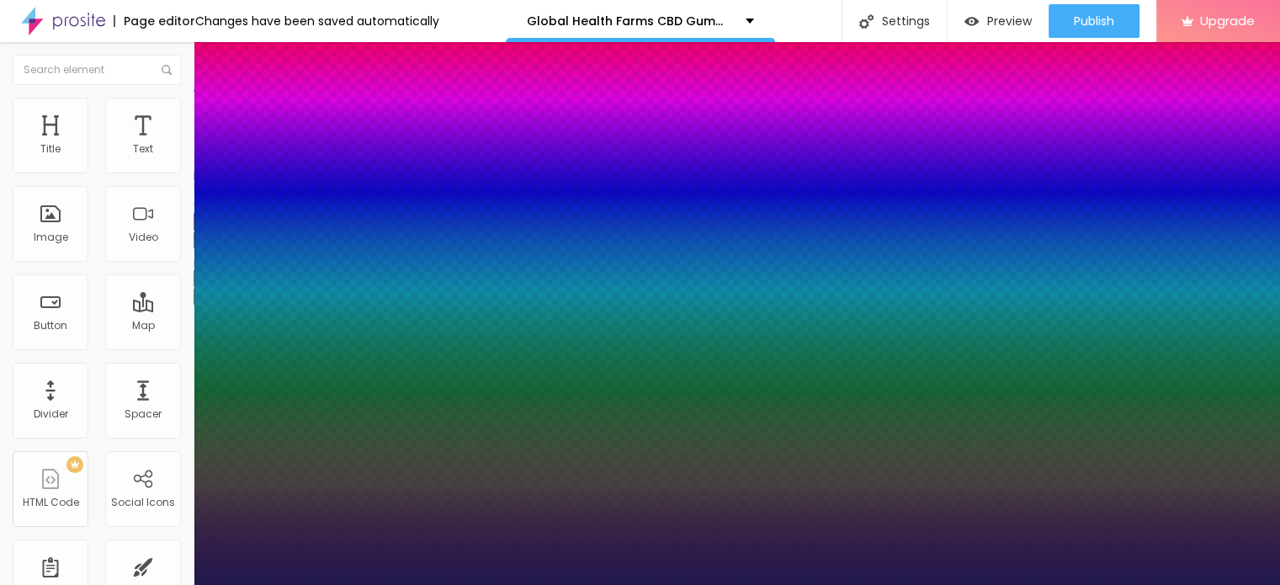
type input "1"
type input "42"
type input "1"
type input "43"
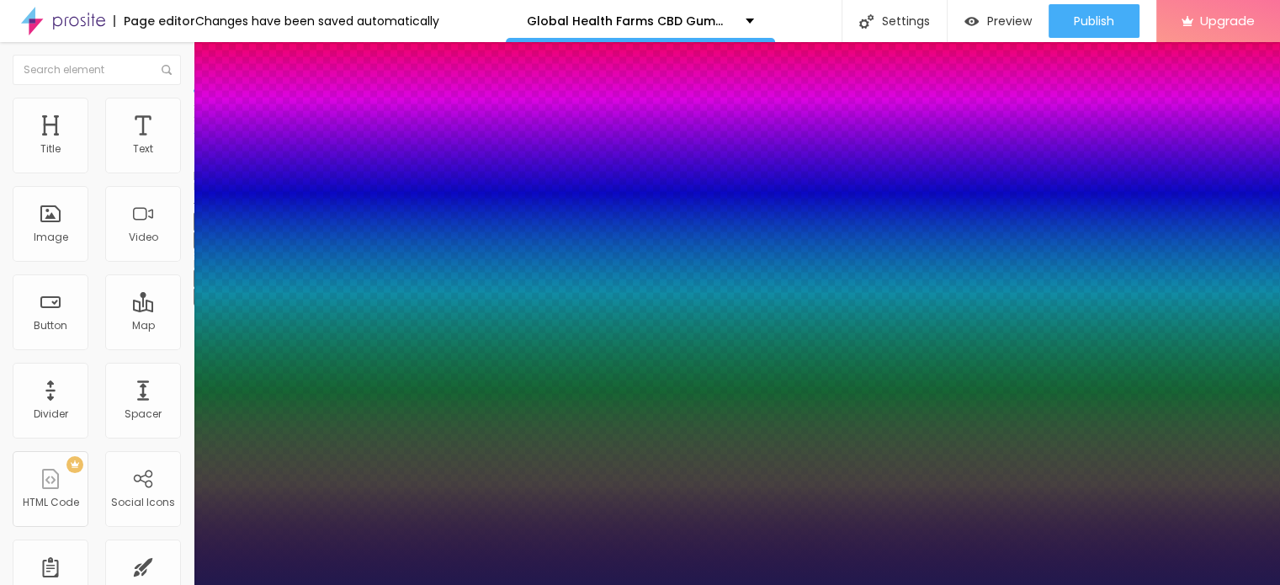
type input "43"
type input "1"
type input "44"
type input "1"
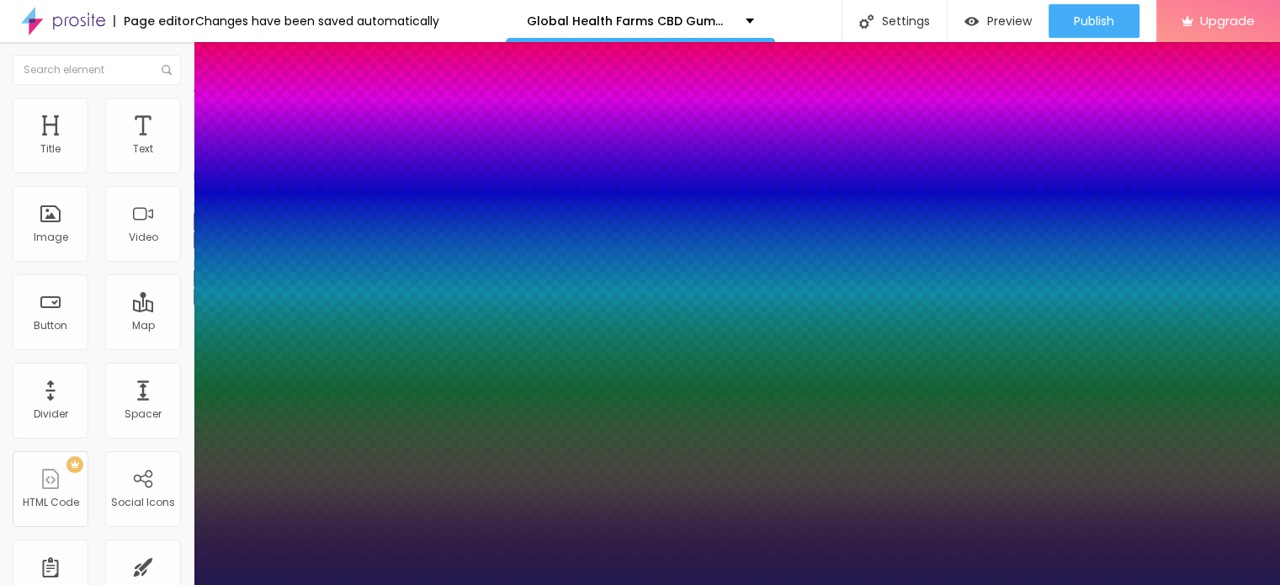
type input "45"
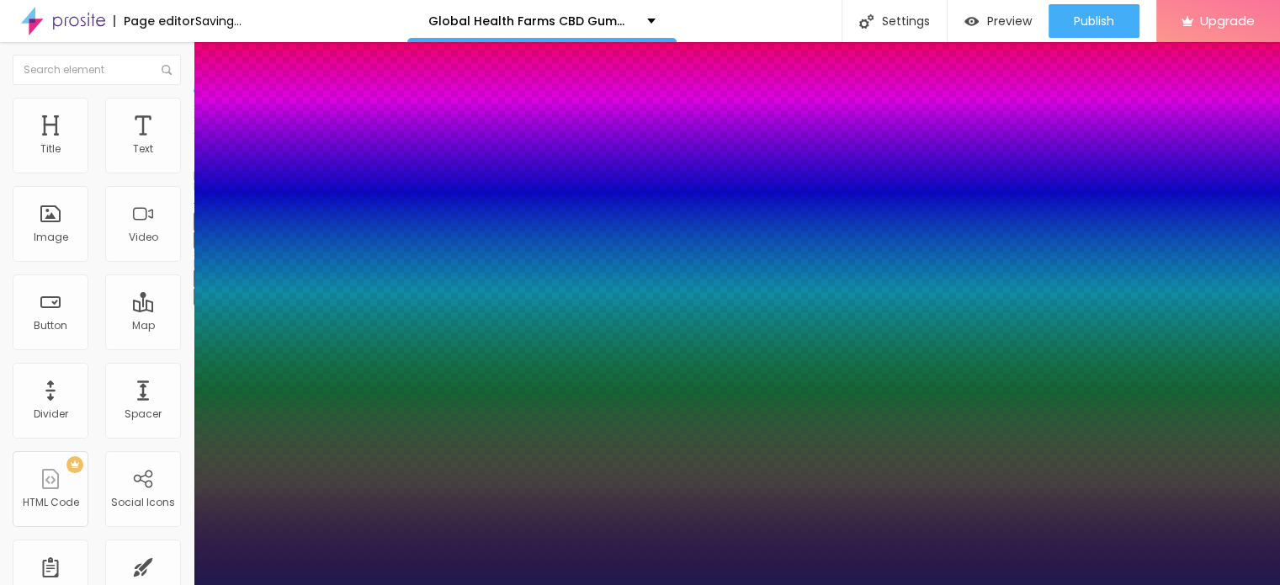
type input "1"
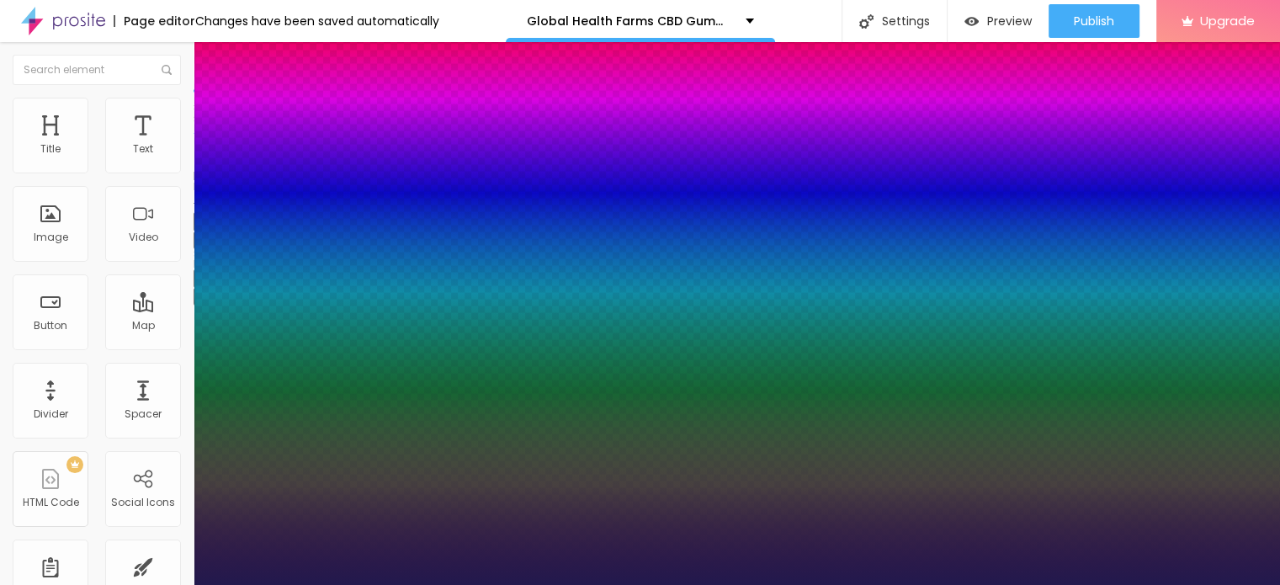
type input "44"
type input "1"
type input "46"
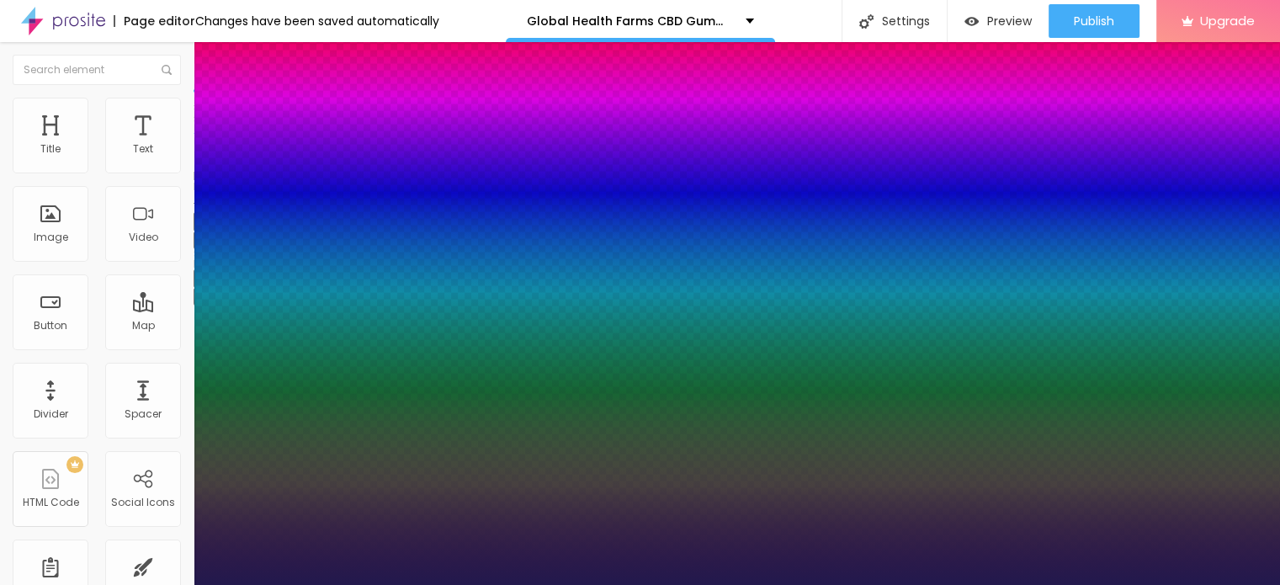
type input "1"
type input "51"
type input "1"
type input "50"
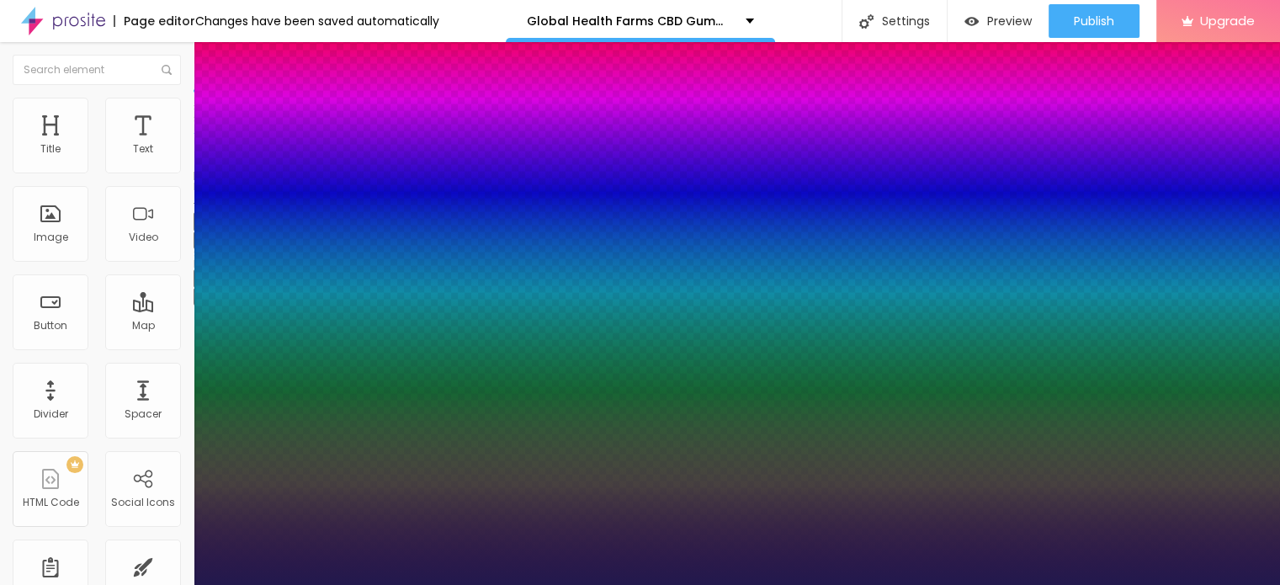
type input "50"
type input "1"
type input "49"
type input "1"
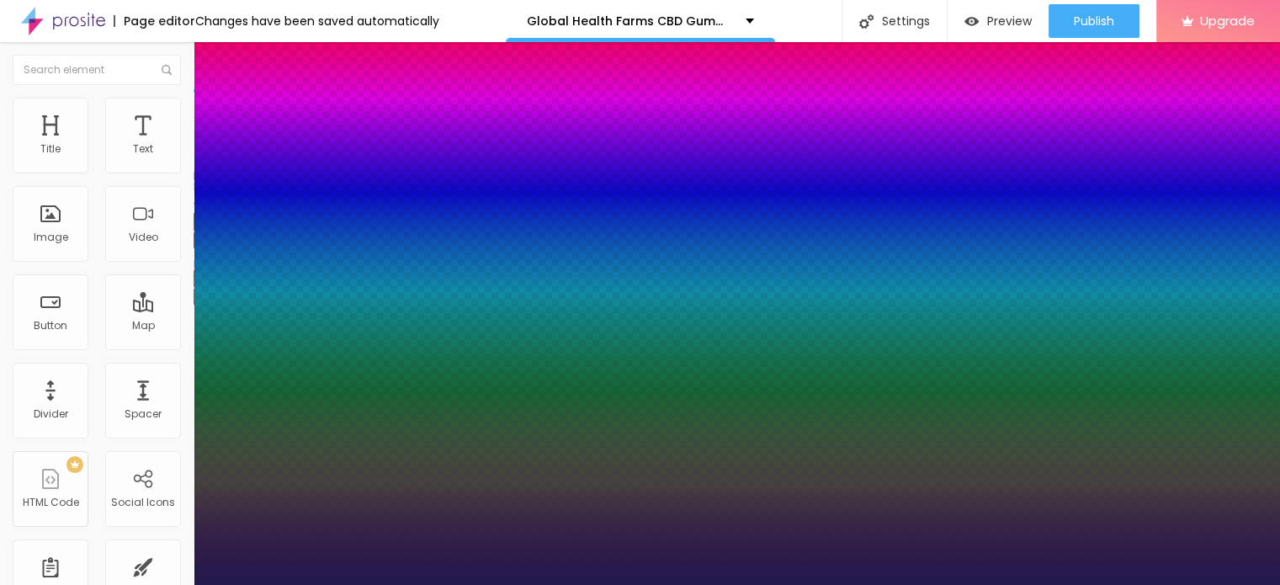
type input "48"
type input "1"
type input "47"
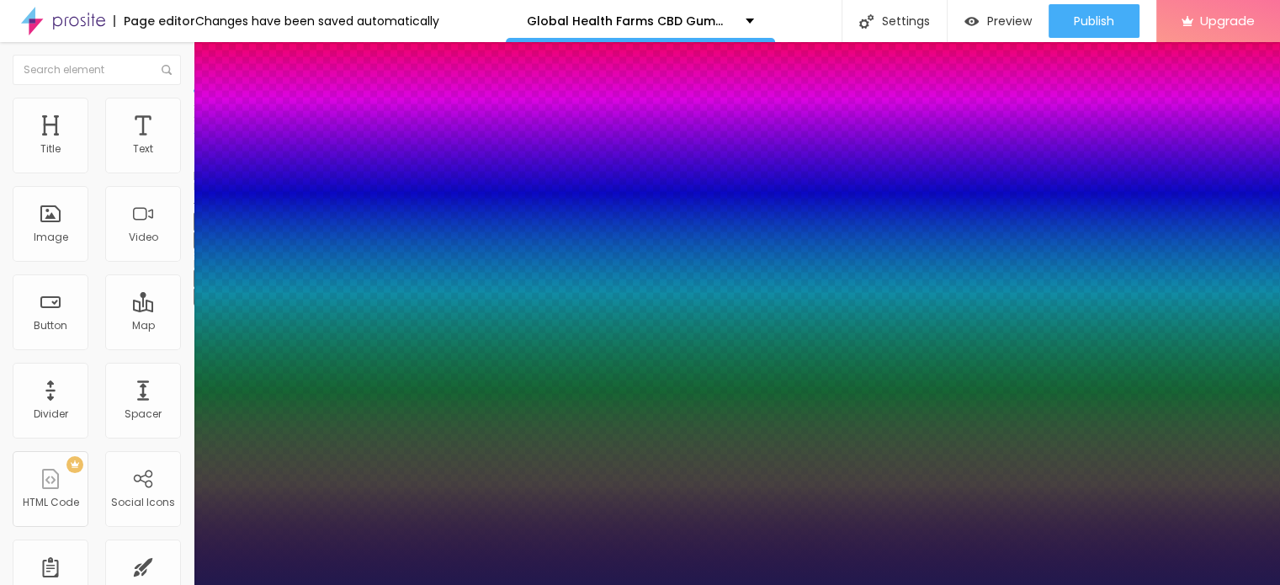
type input "1"
drag, startPoint x: 247, startPoint y: 470, endPoint x: 268, endPoint y: 467, distance: 21.2
type input "47"
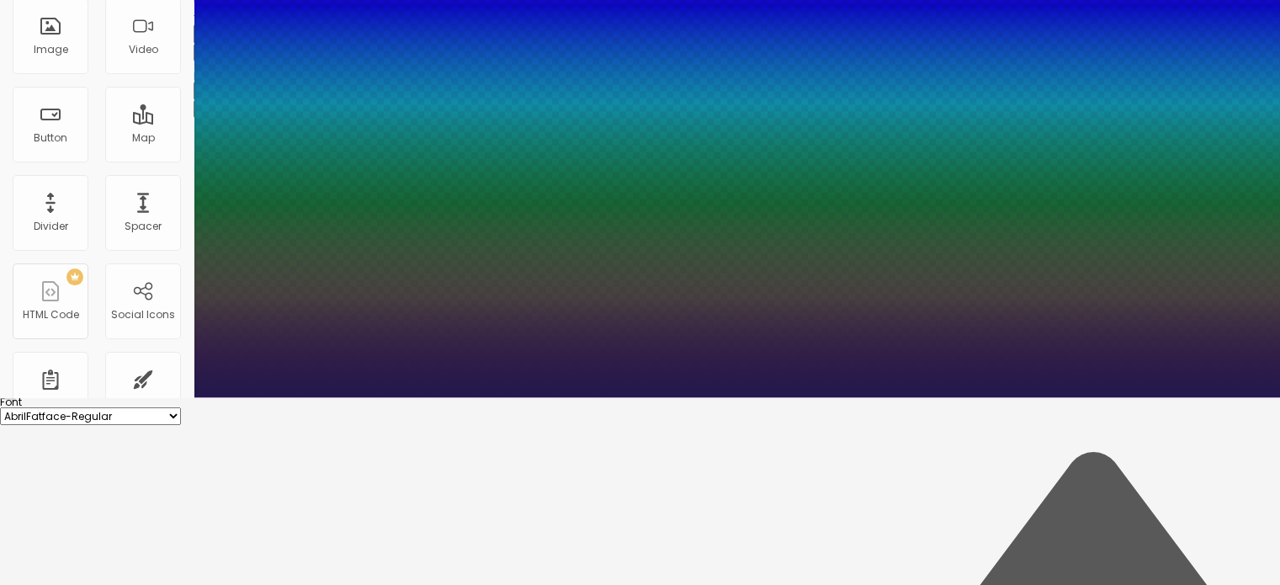
click at [358, 397] on div at bounding box center [640, 104] width 1280 height 585
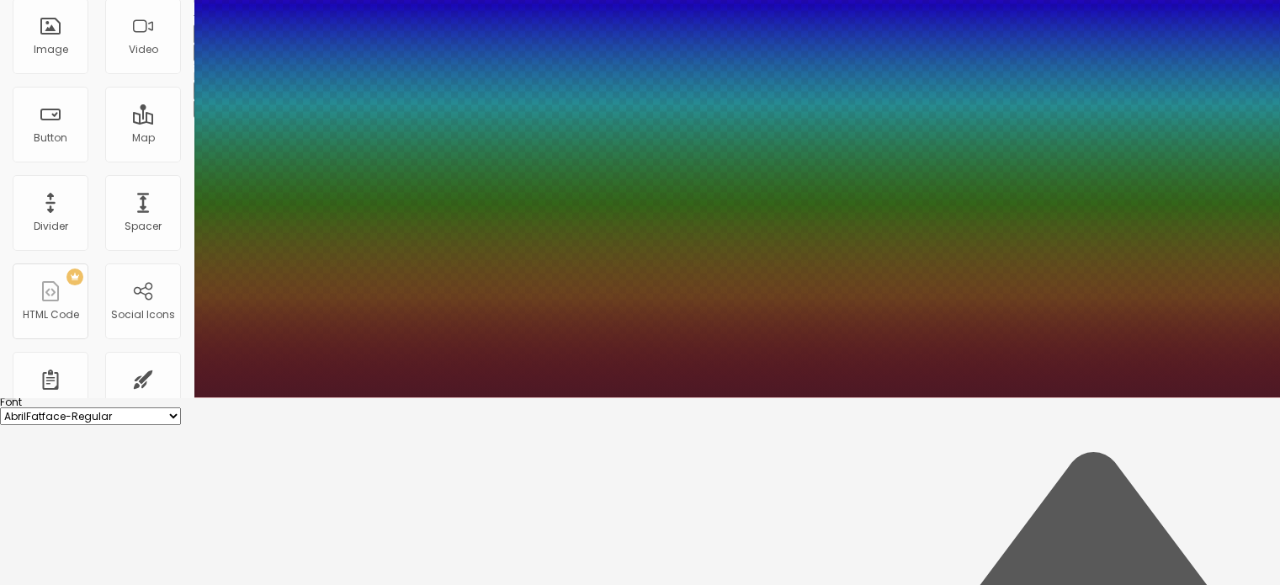
type input "1"
type input "#4D1925"
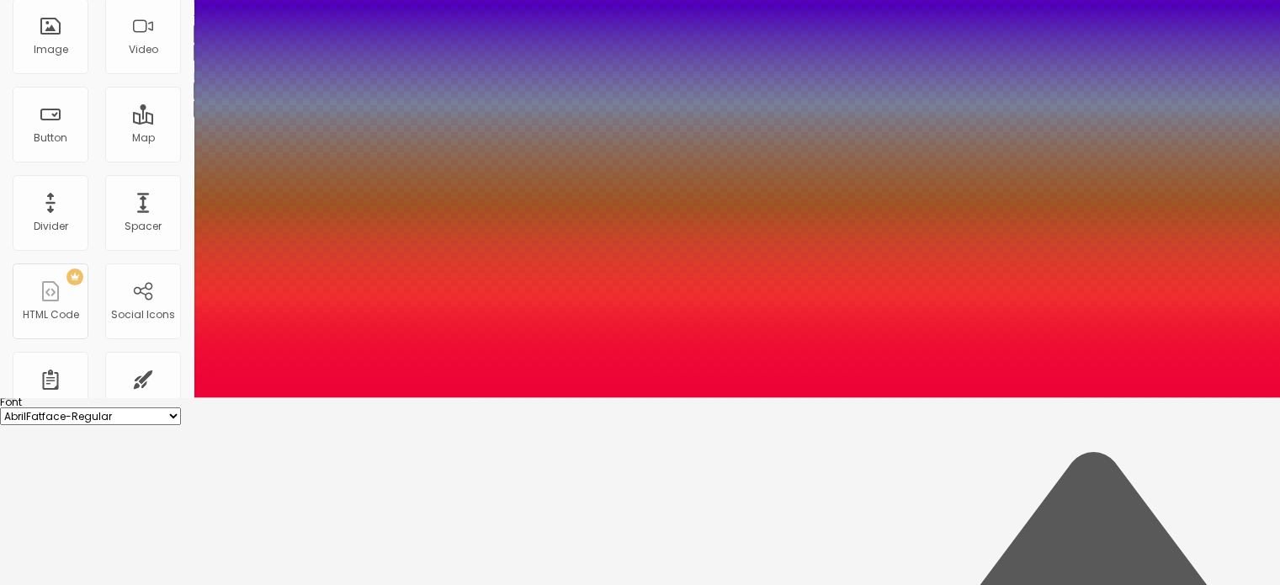
drag, startPoint x: 327, startPoint y: 475, endPoint x: 343, endPoint y: 464, distance: 20.5
click at [343, 397] on div at bounding box center [640, 104] width 1280 height 585
click at [579, 397] on div at bounding box center [640, 397] width 1280 height 0
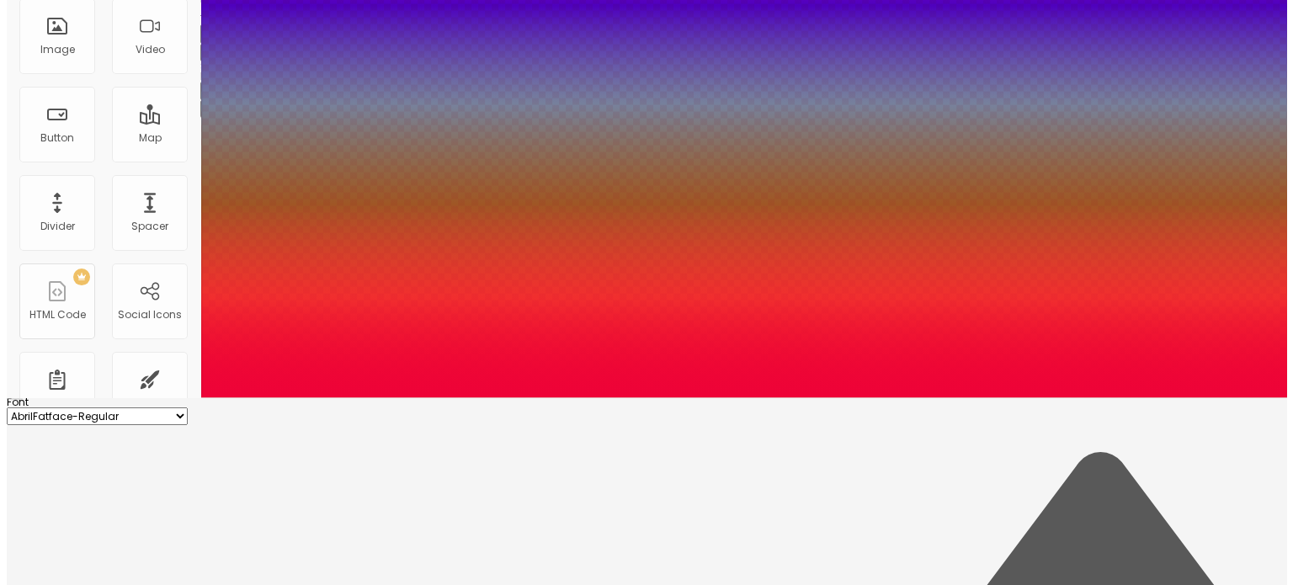
scroll to position [0, 0]
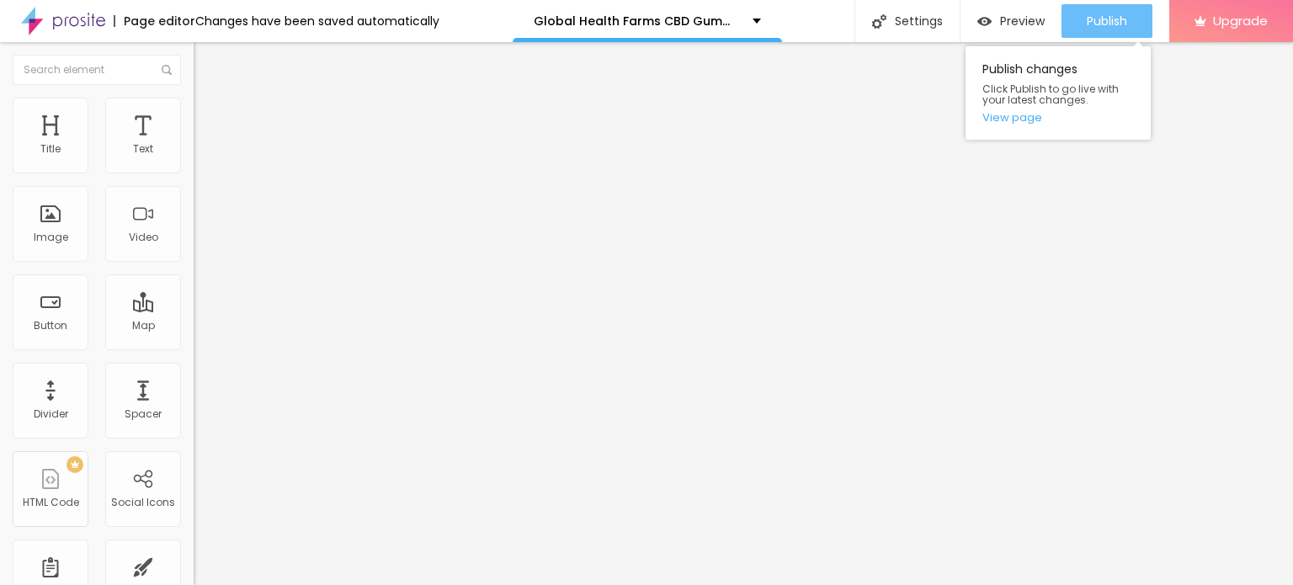
click at [1101, 23] on span "Publish" at bounding box center [1106, 20] width 40 height 13
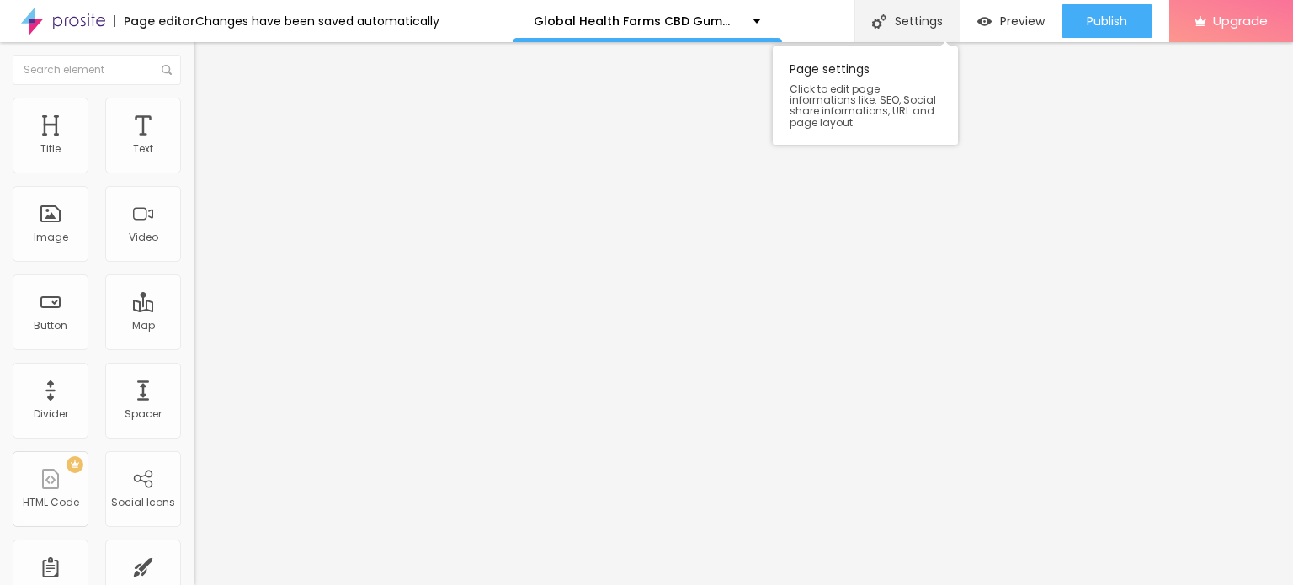
click at [917, 23] on div "Settings" at bounding box center [906, 21] width 105 height 42
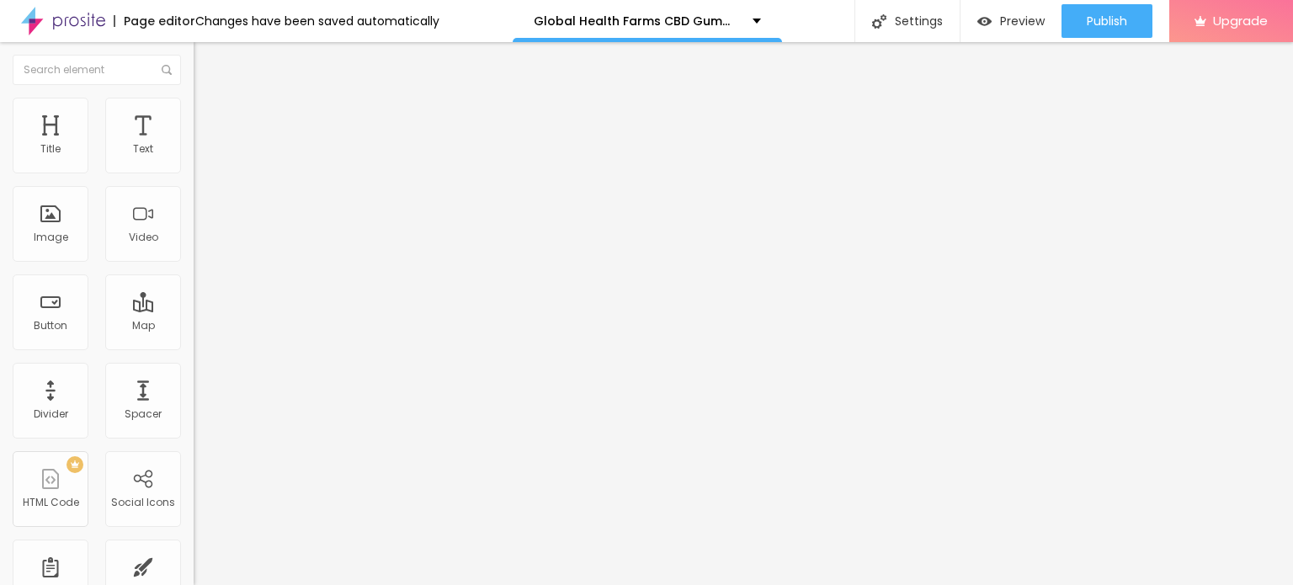
click at [1017, 119] on link "View page" at bounding box center [1057, 117] width 151 height 11
